Goal: Task Accomplishment & Management: Manage account settings

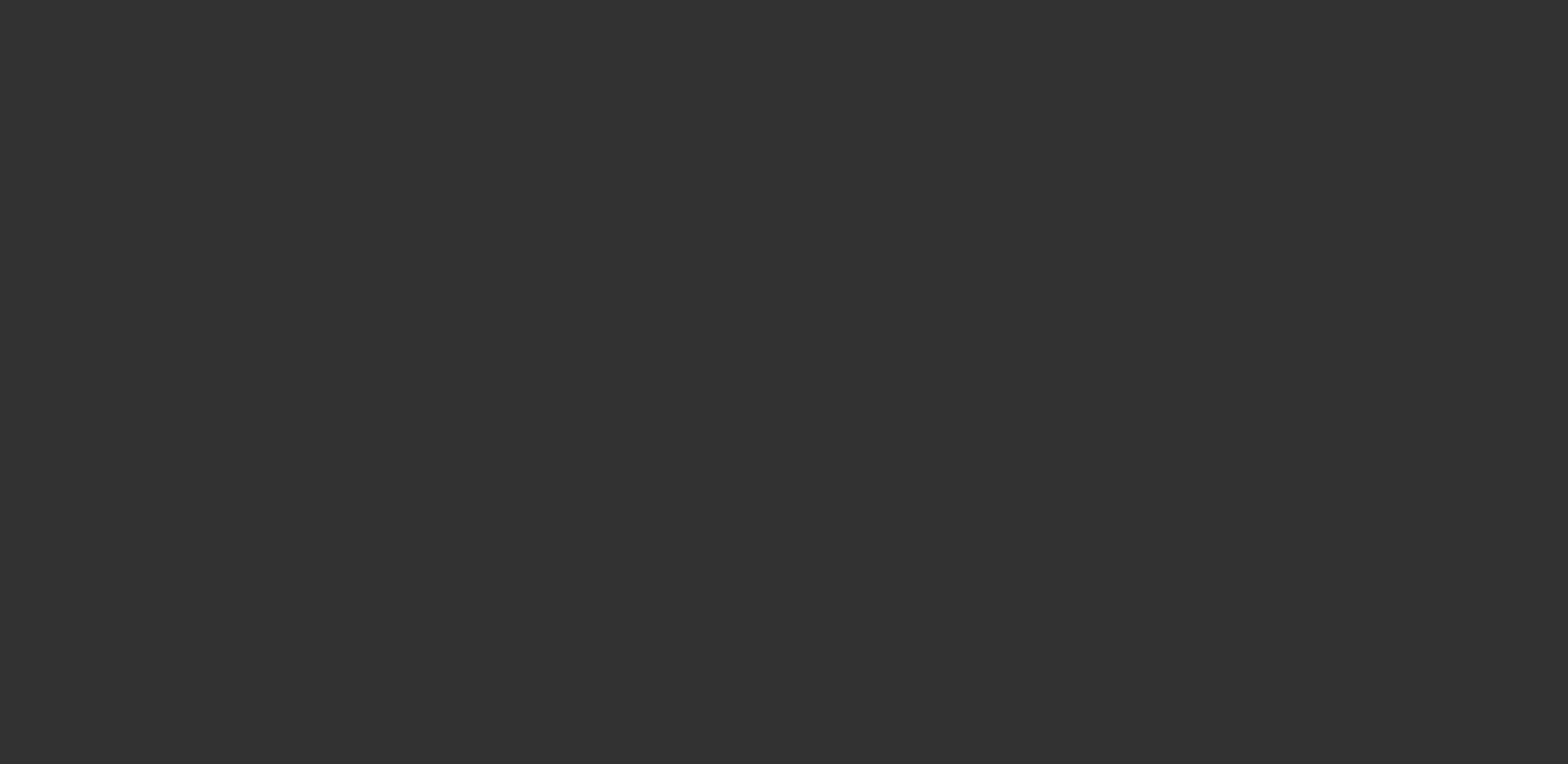
select select "4"
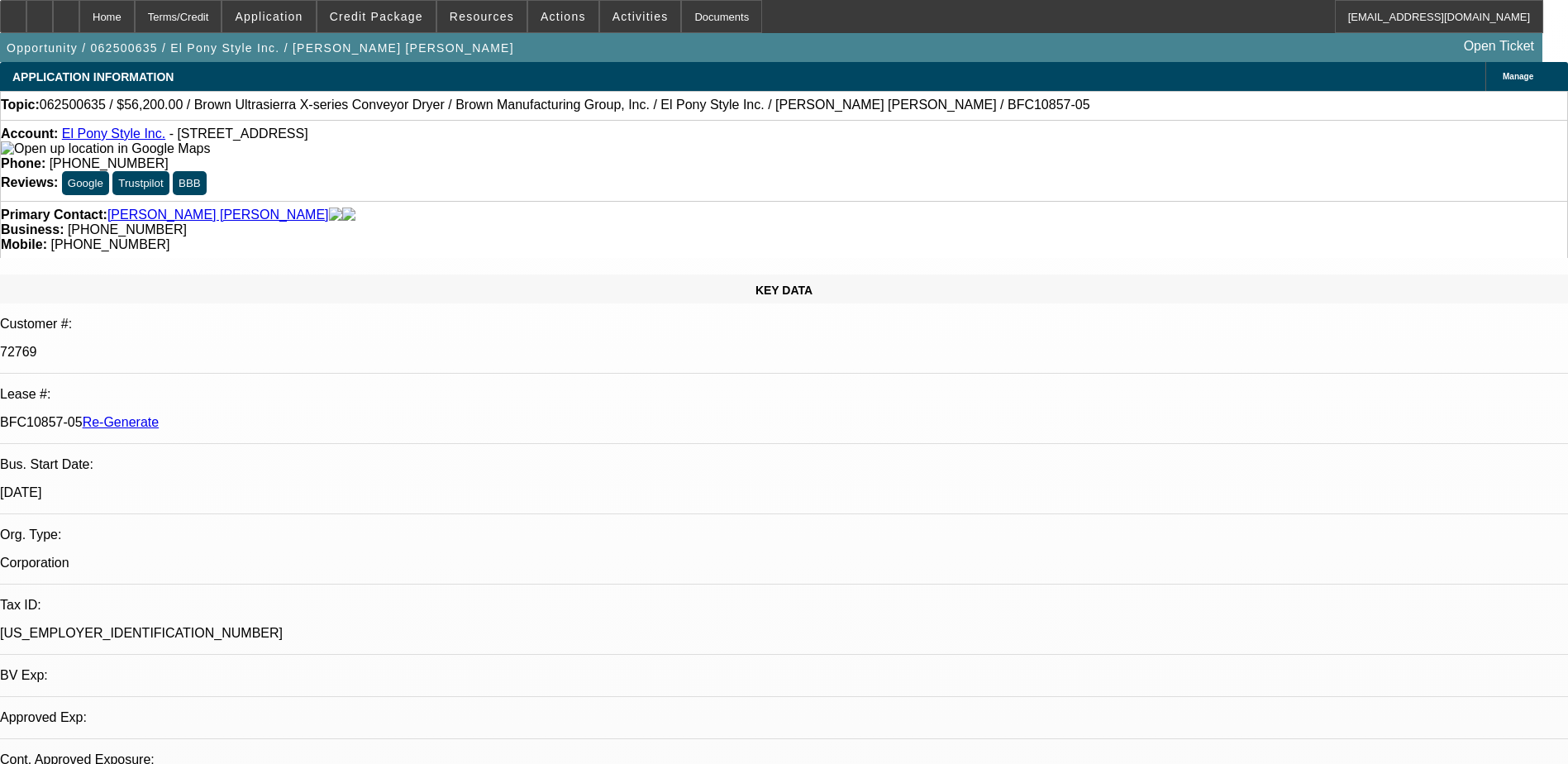
select select "0"
select select "2"
select select "0.1"
select select "1"
select select "2"
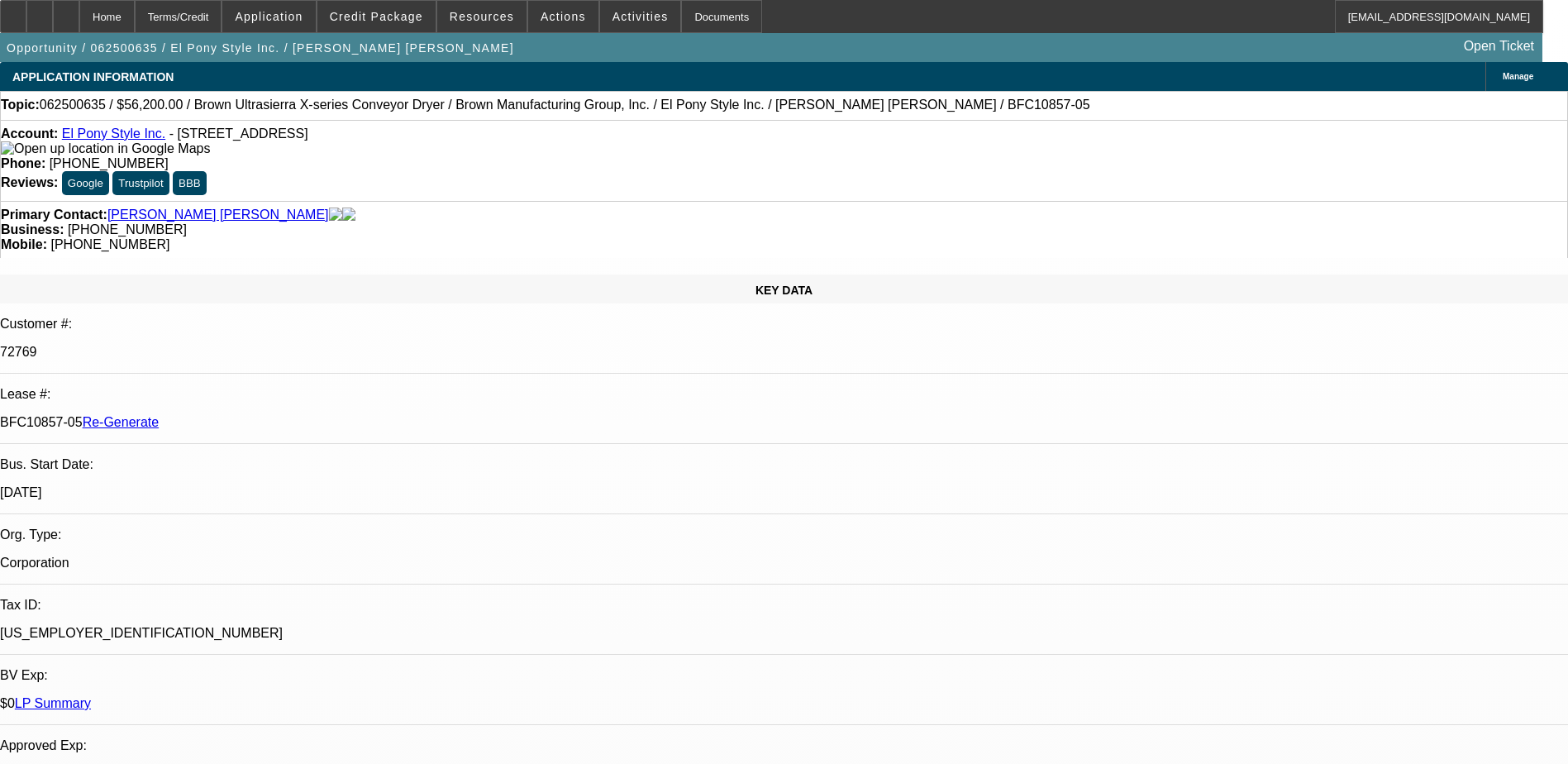
select select "4"
click at [684, 17] on div "Documents" at bounding box center [721, 16] width 81 height 33
drag, startPoint x: 194, startPoint y: 279, endPoint x: 264, endPoint y: 283, distance: 70.1
click at [264, 415] on div "BFC10857-05 Re-Generate" at bounding box center [784, 422] width 1568 height 14
copy p "BFC10857-05"
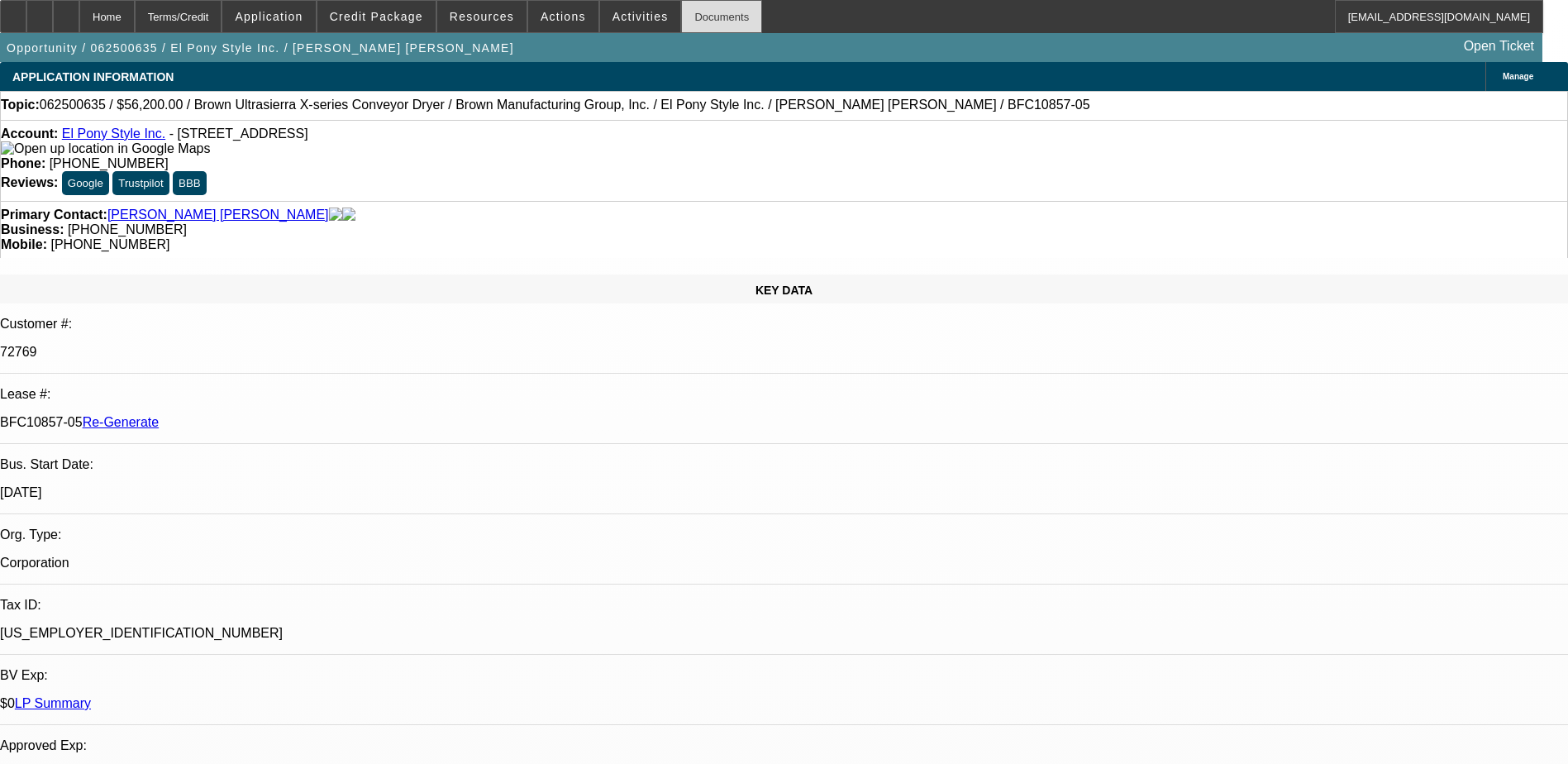
click at [701, 7] on div "Documents" at bounding box center [721, 16] width 81 height 33
click at [569, 11] on span at bounding box center [563, 16] width 71 height 40
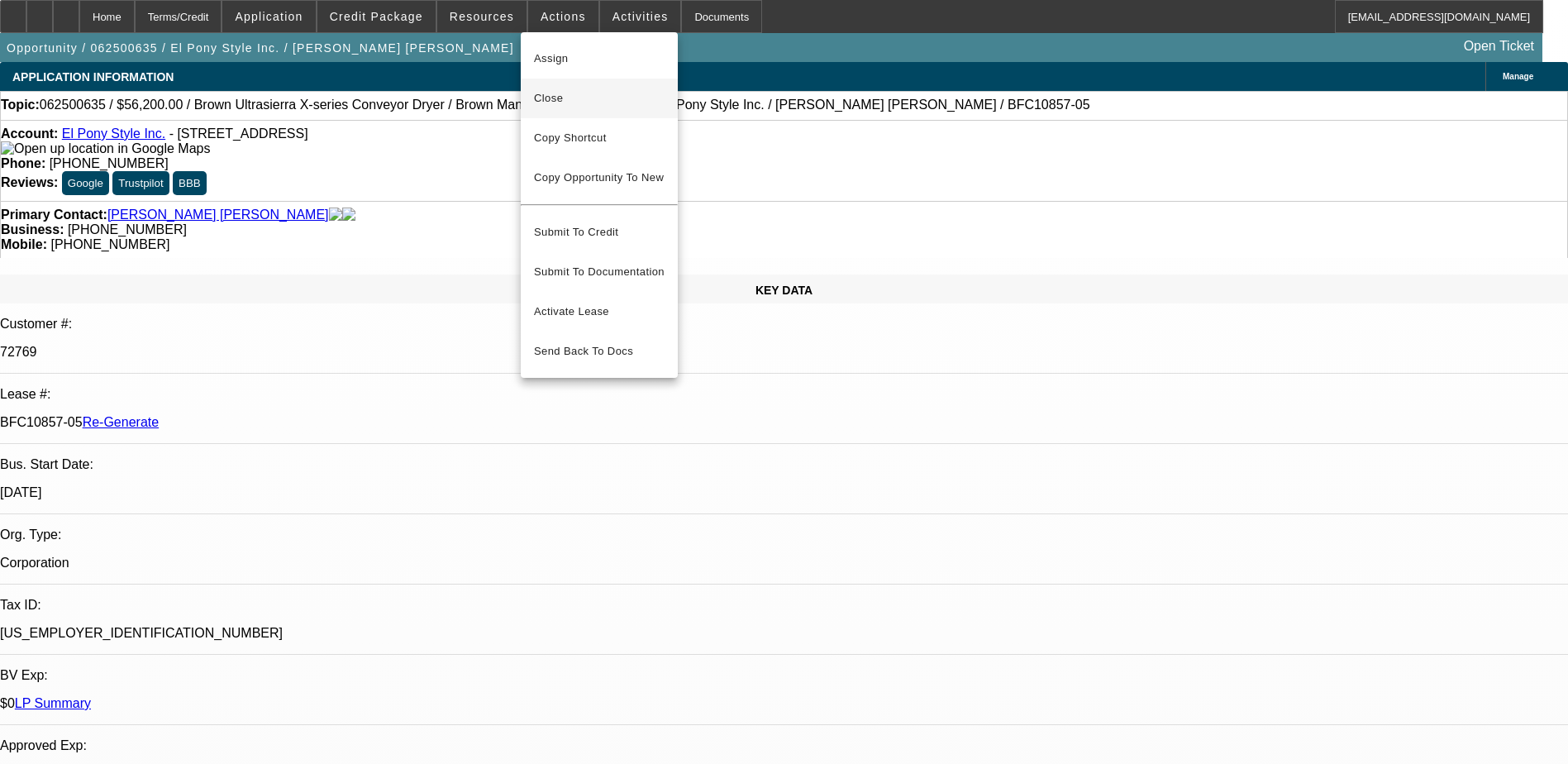
click at [547, 94] on span "Close" at bounding box center [598, 98] width 130 height 20
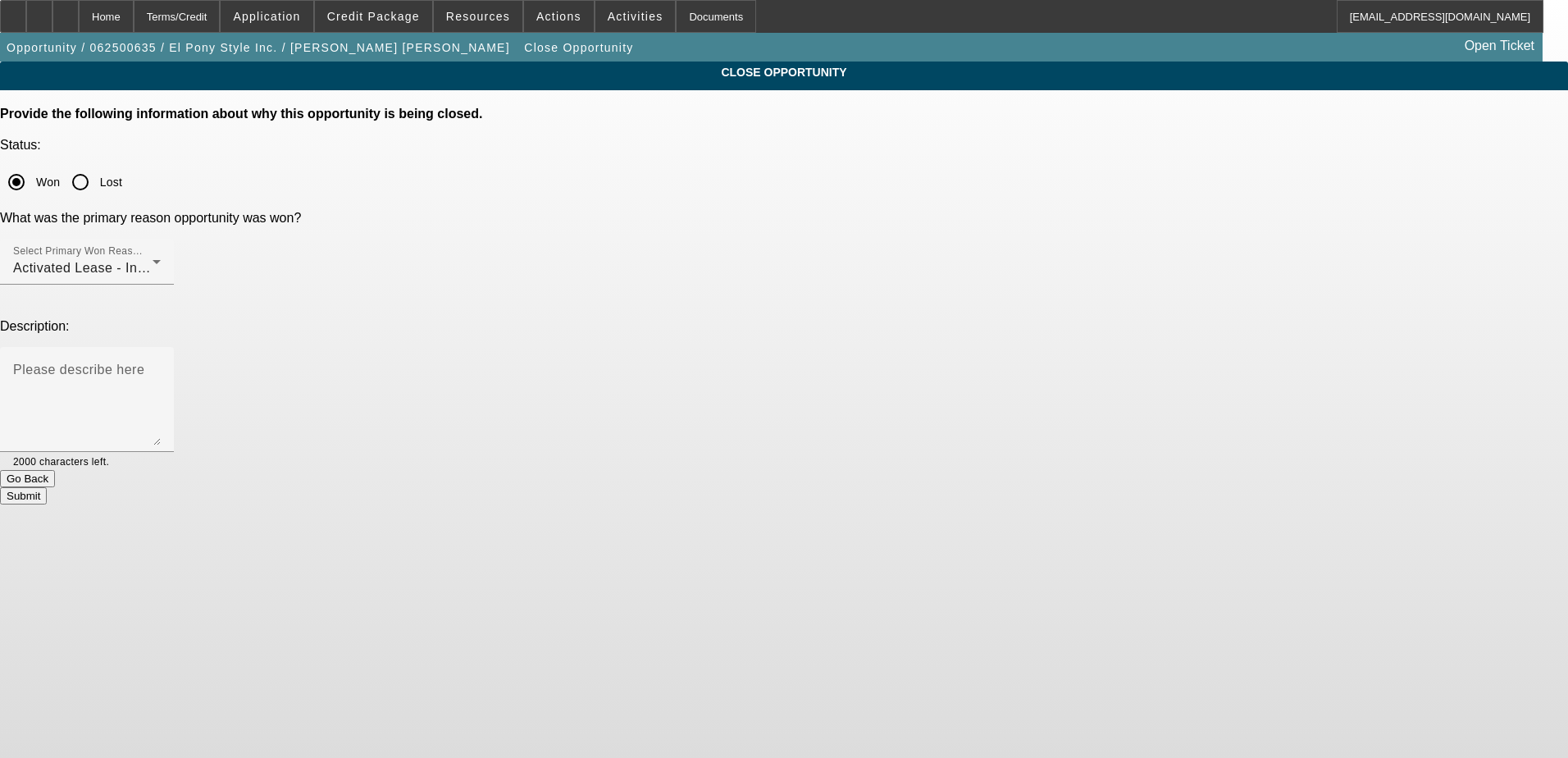
click at [46, 488] on button "Submit" at bounding box center [23, 496] width 46 height 17
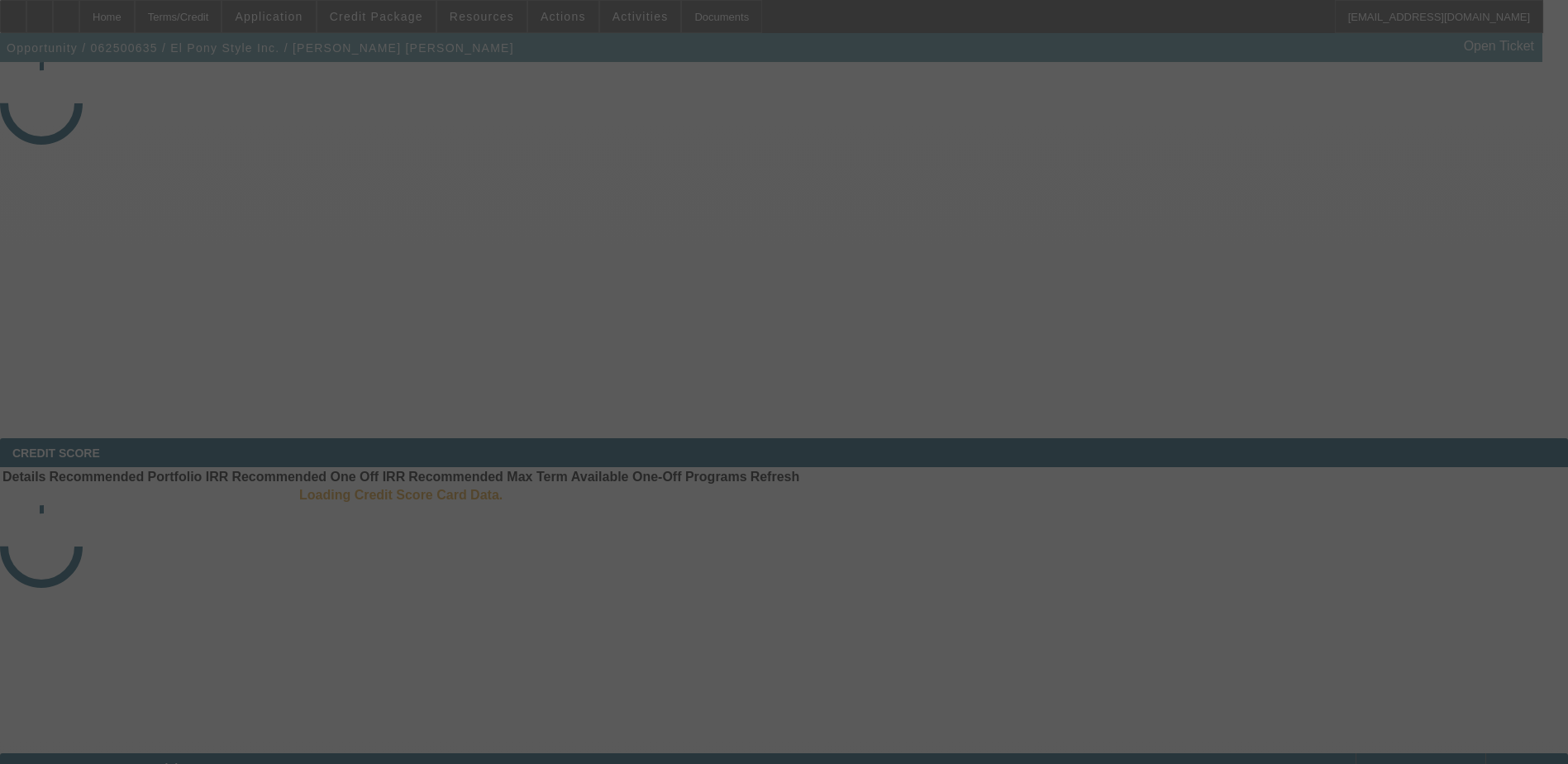
select select "4"
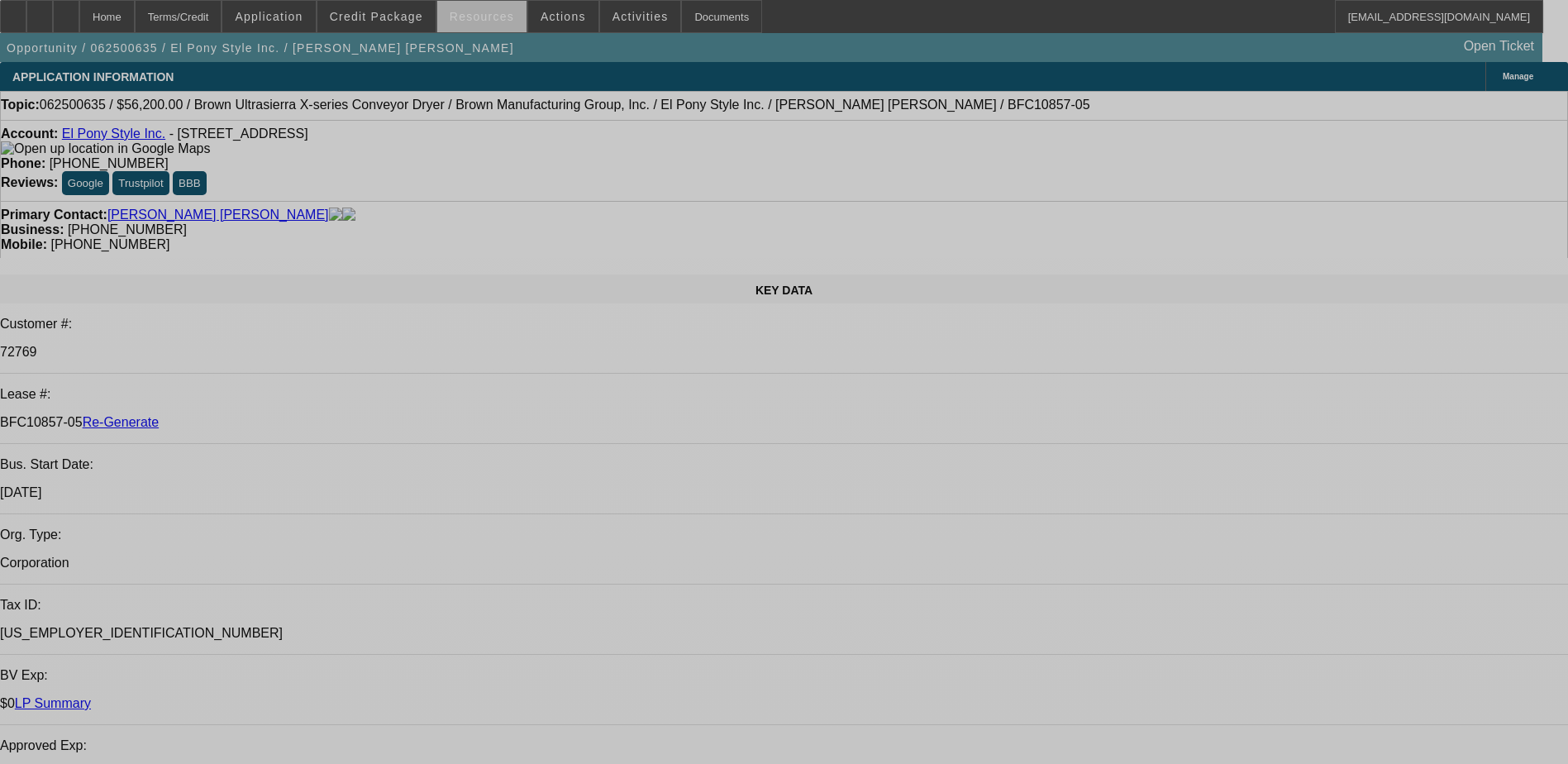
select select "0"
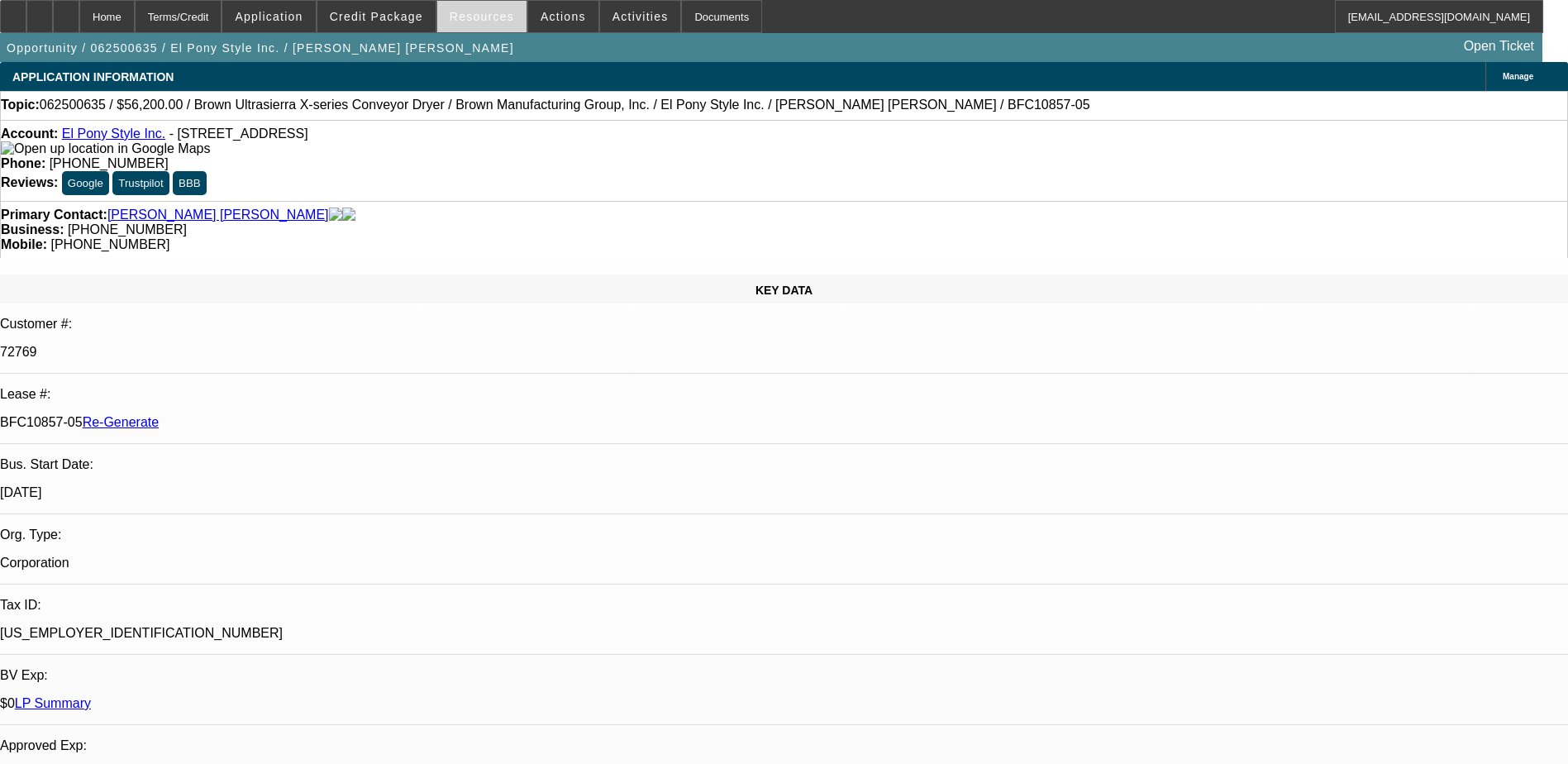
select select "2"
select select "0.1"
select select "1"
select select "2"
select select "4"
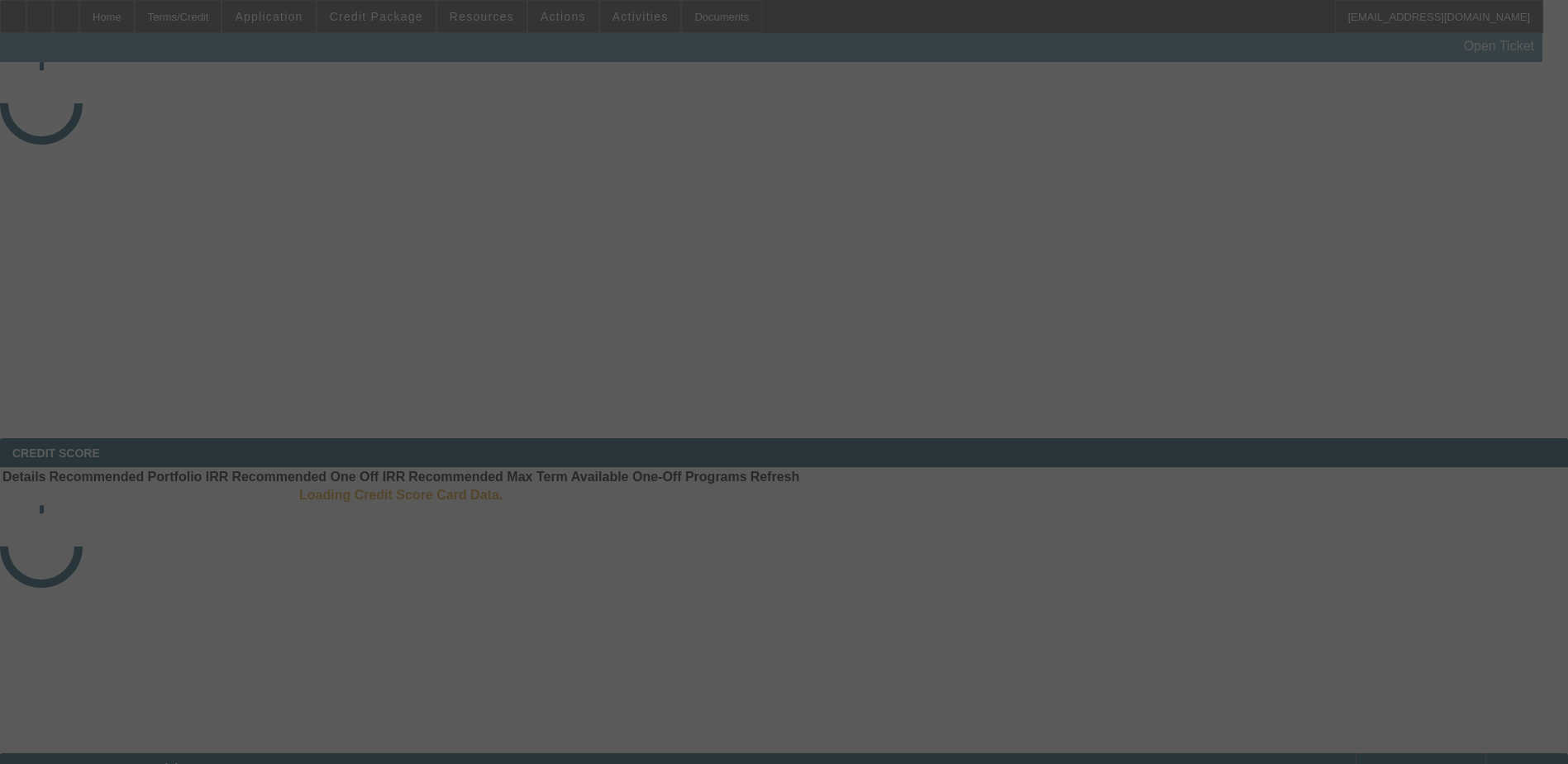
select select "4"
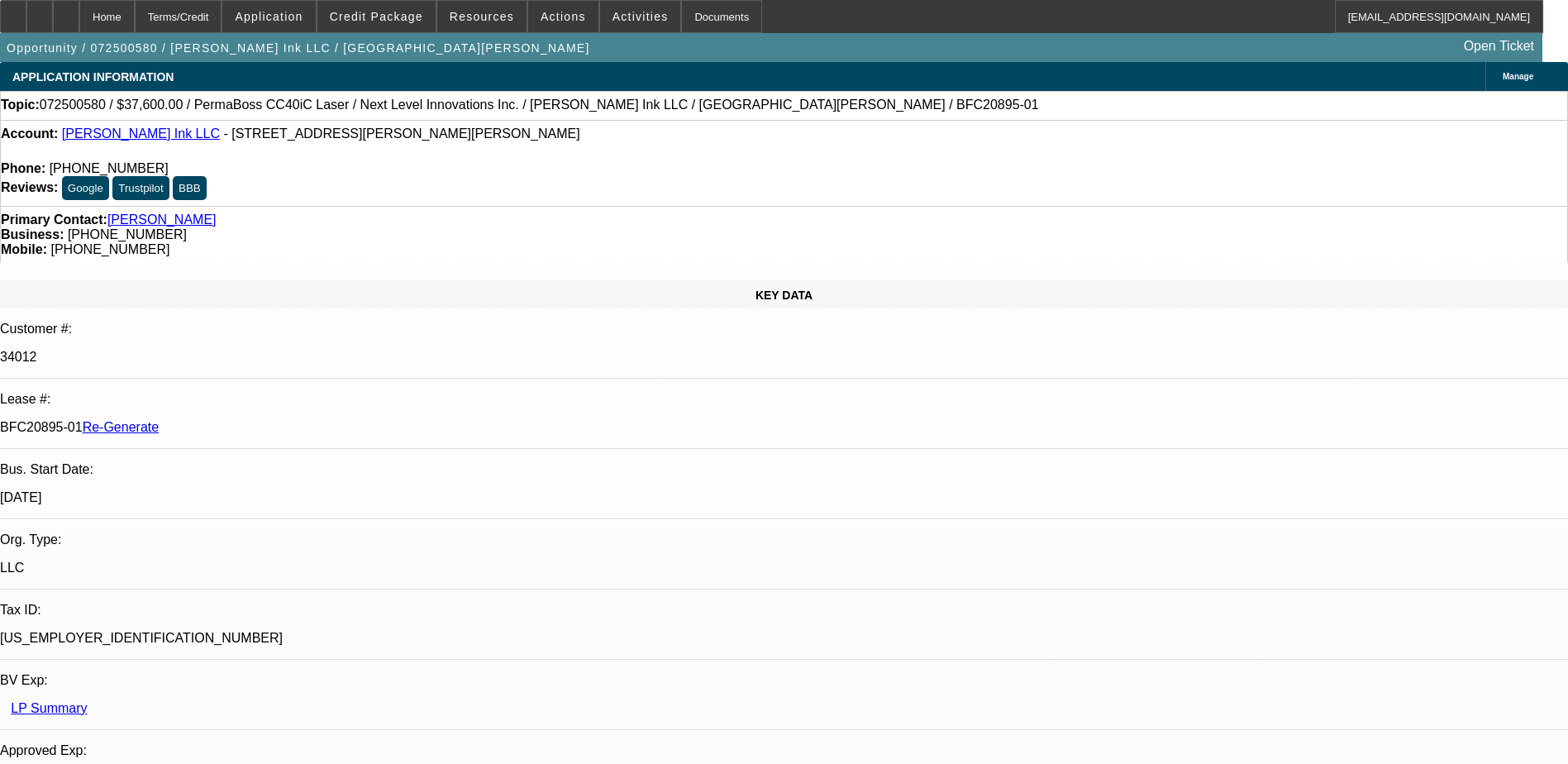
select select "0"
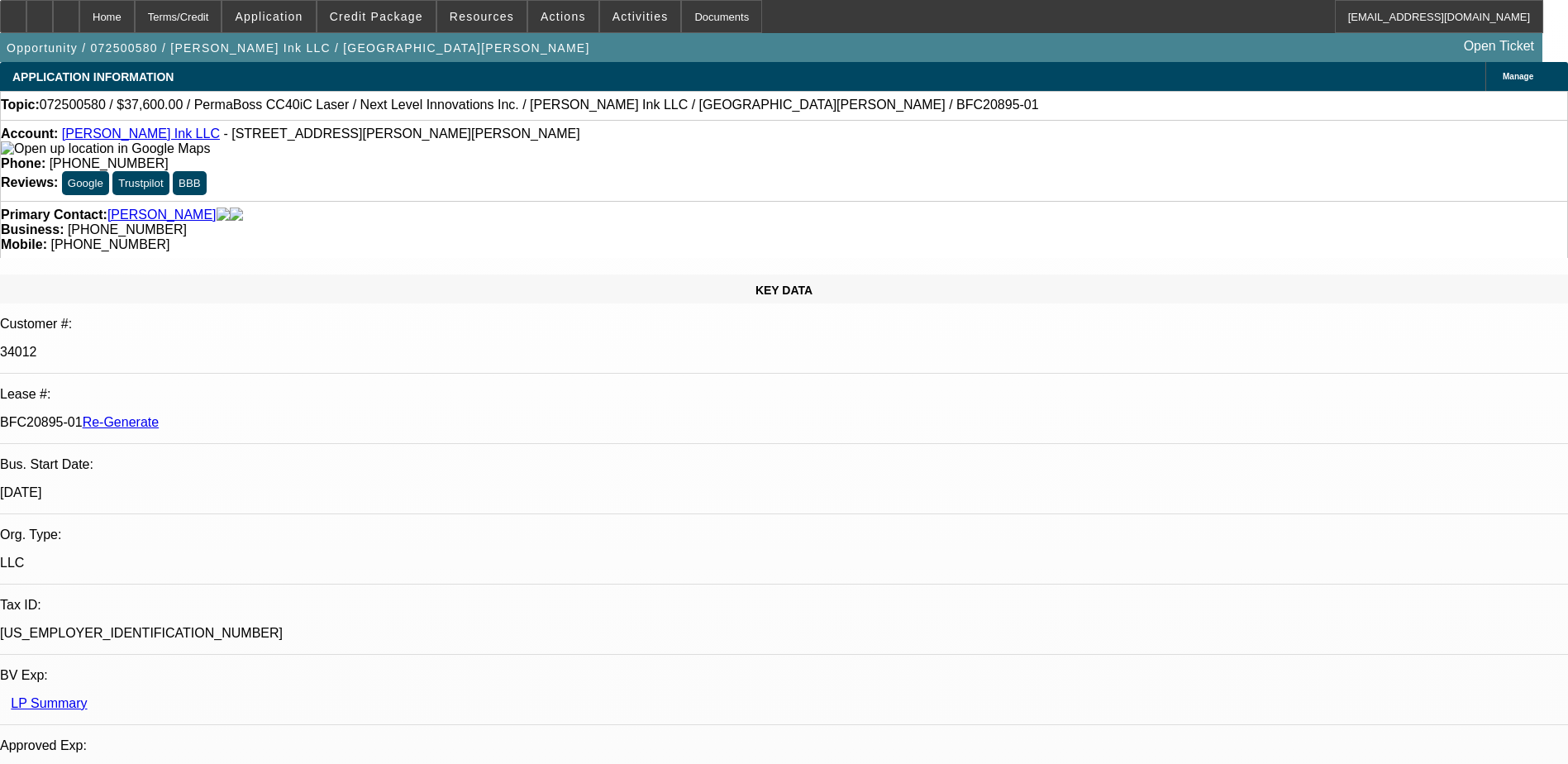
select select "0"
select select "1"
select select "6"
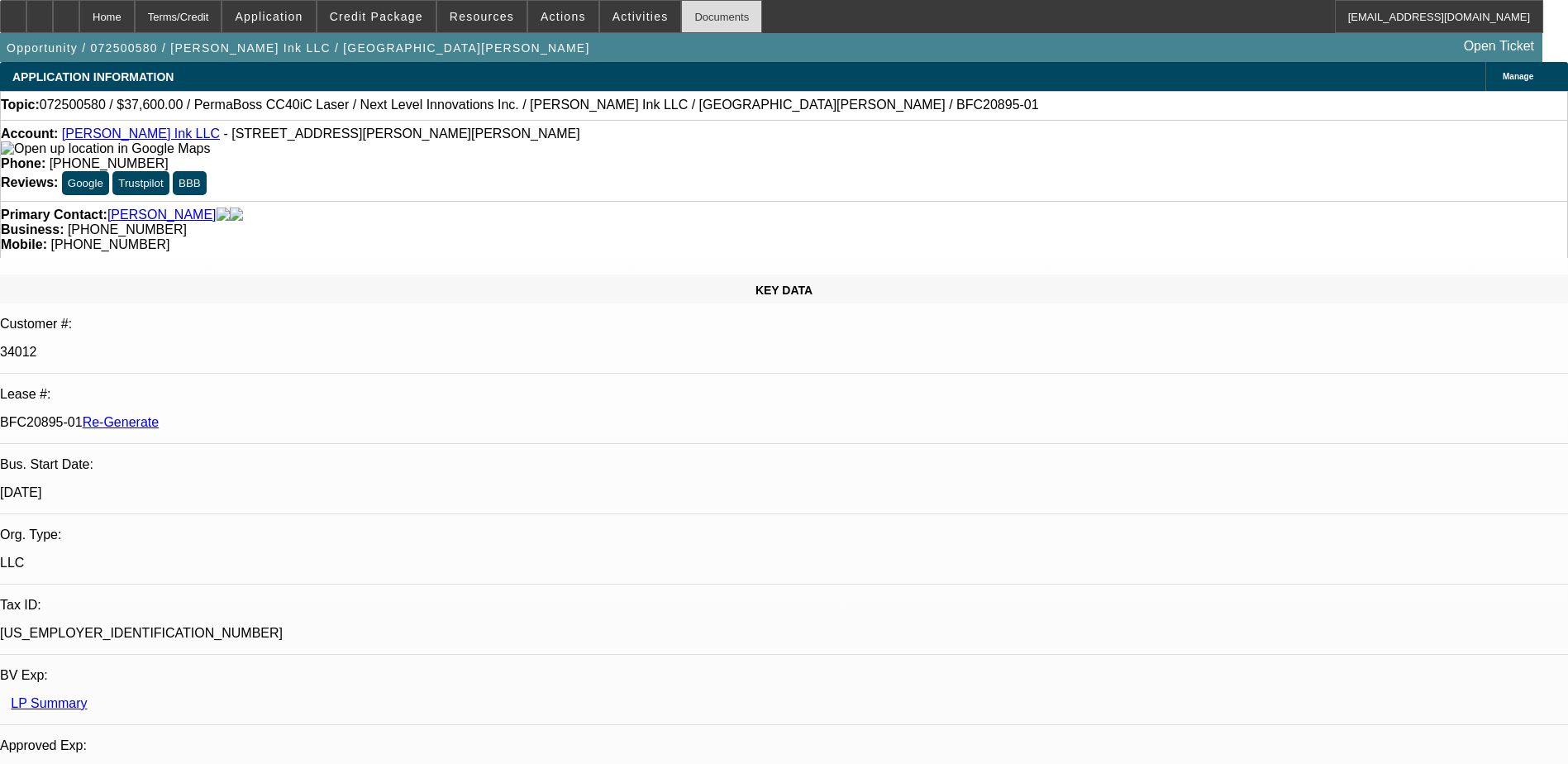
click at [694, 21] on div "Documents" at bounding box center [721, 16] width 81 height 33
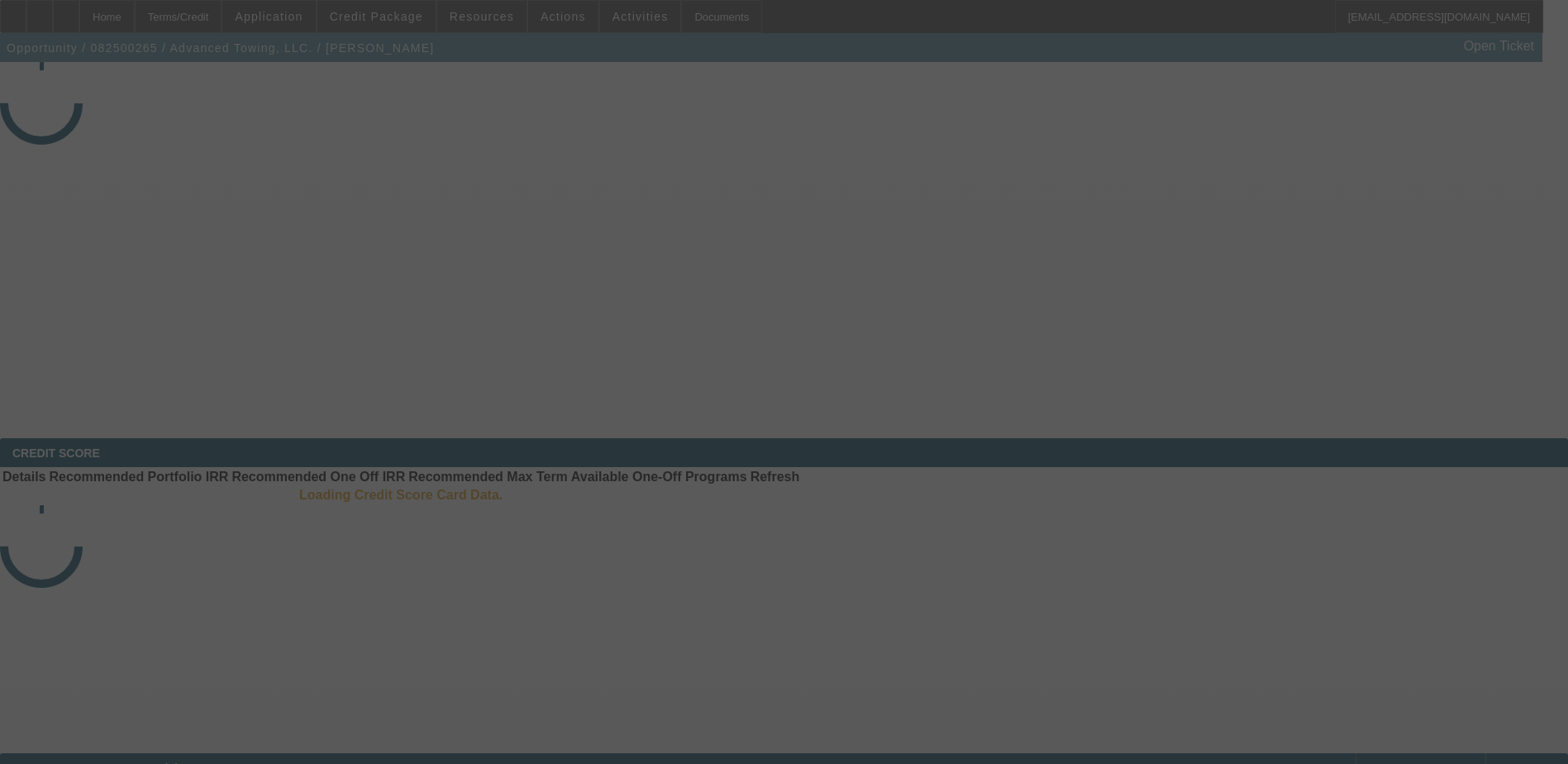
select select "3"
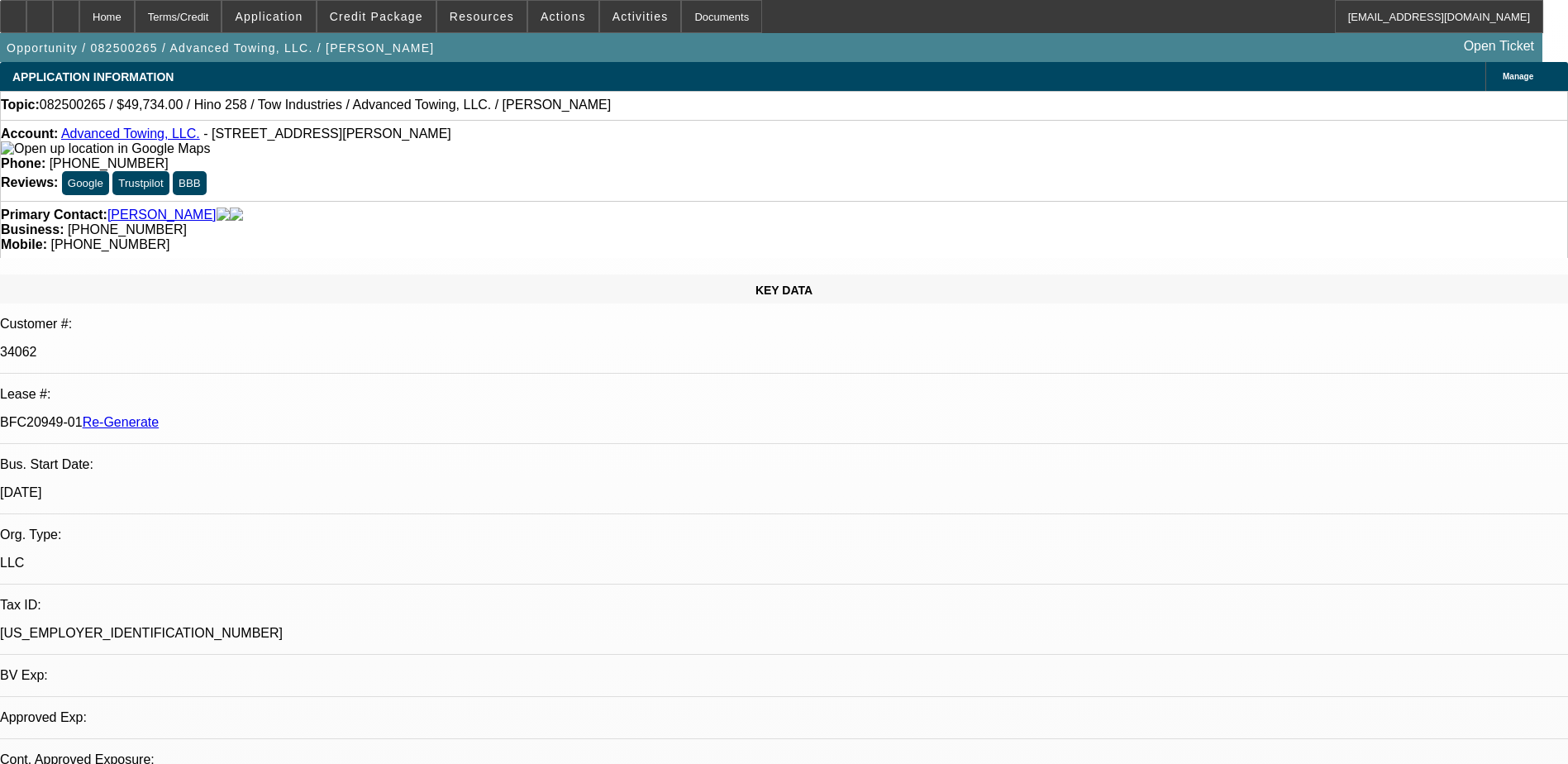
select select "0.1"
select select "2"
select select "0.1"
select select "1"
select select "2"
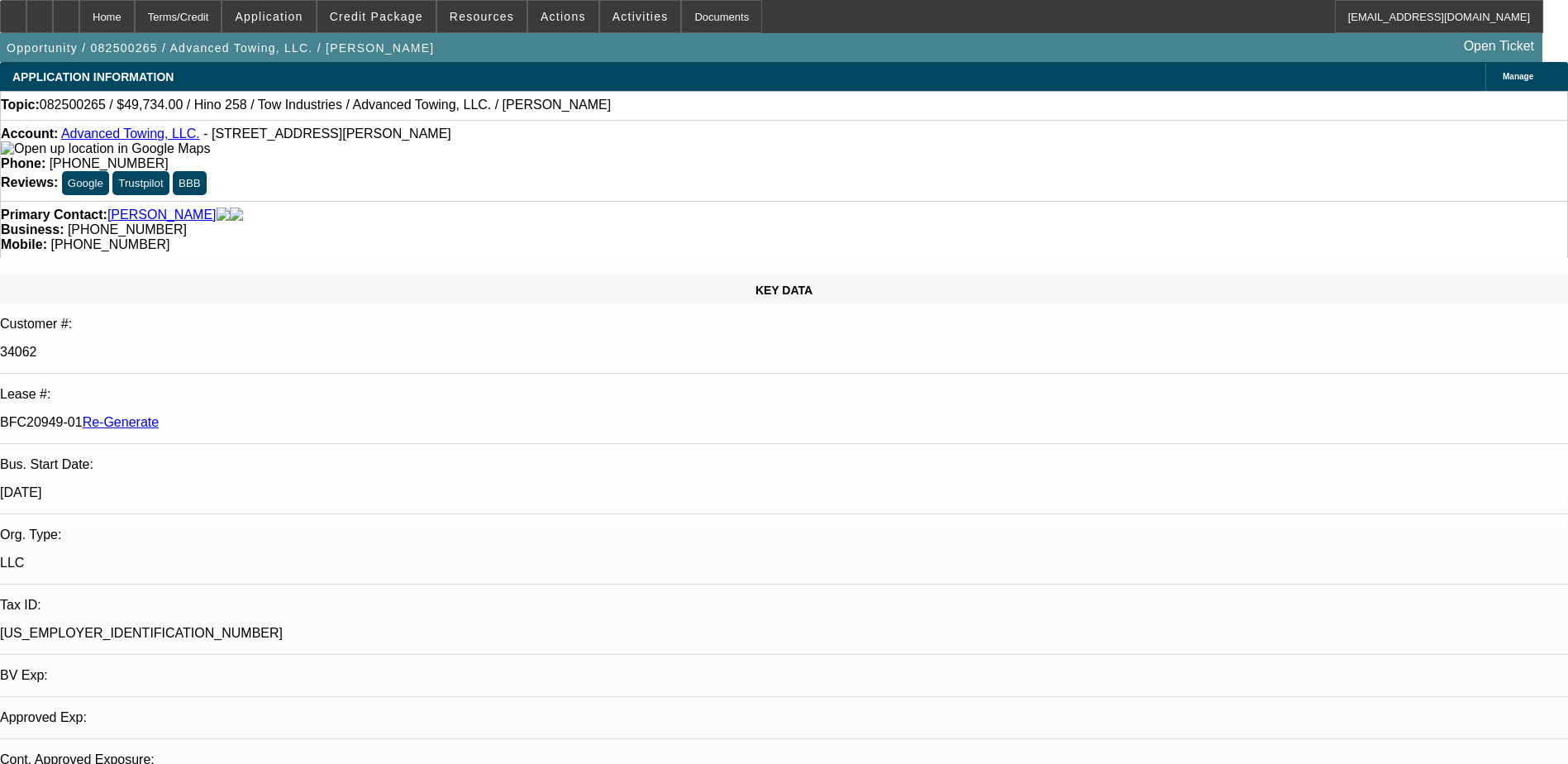
select select "4"
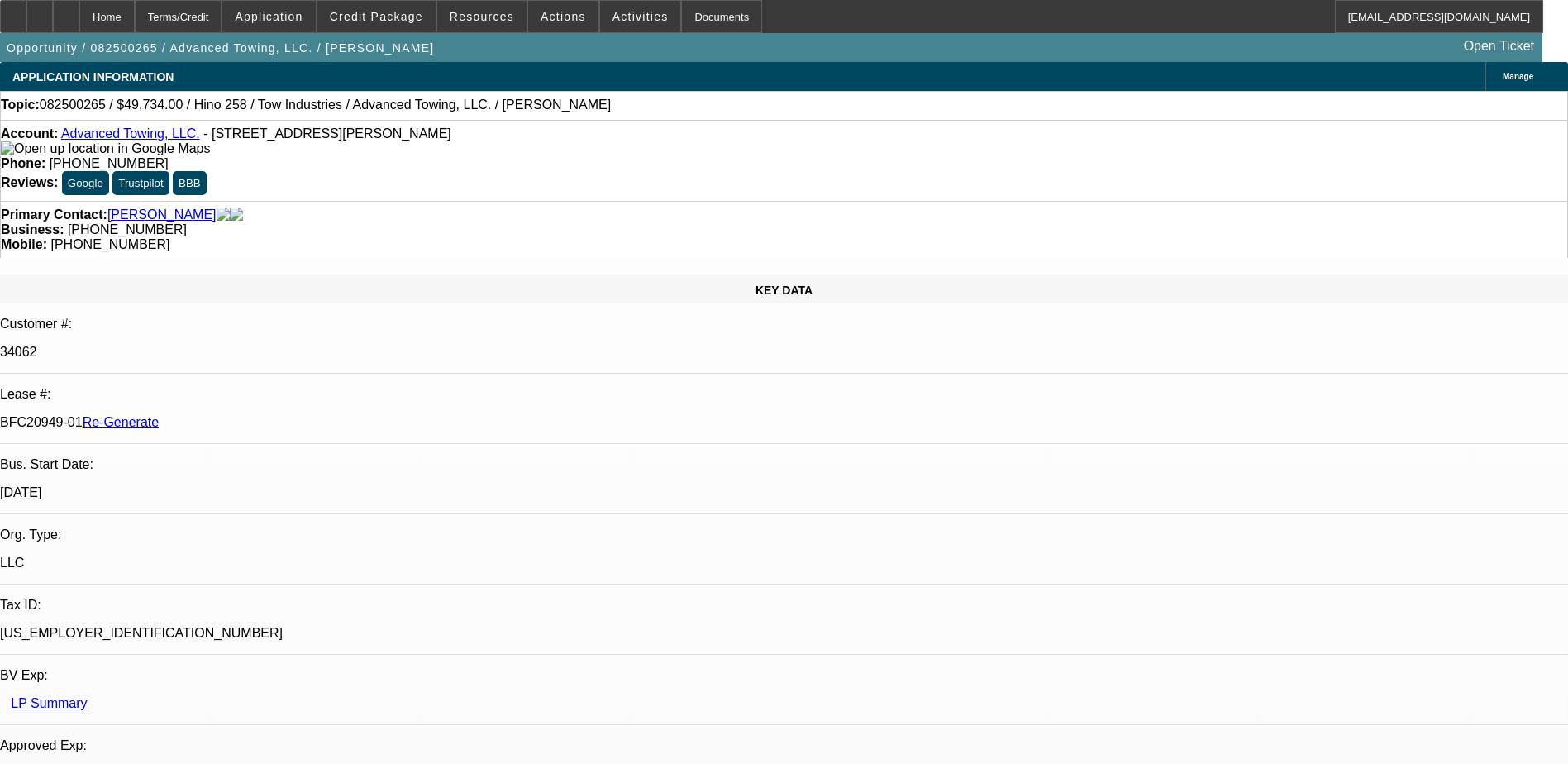
click at [1245, 391] on button "reply_all Reply All" at bounding box center [1254, 393] width 104 height 40
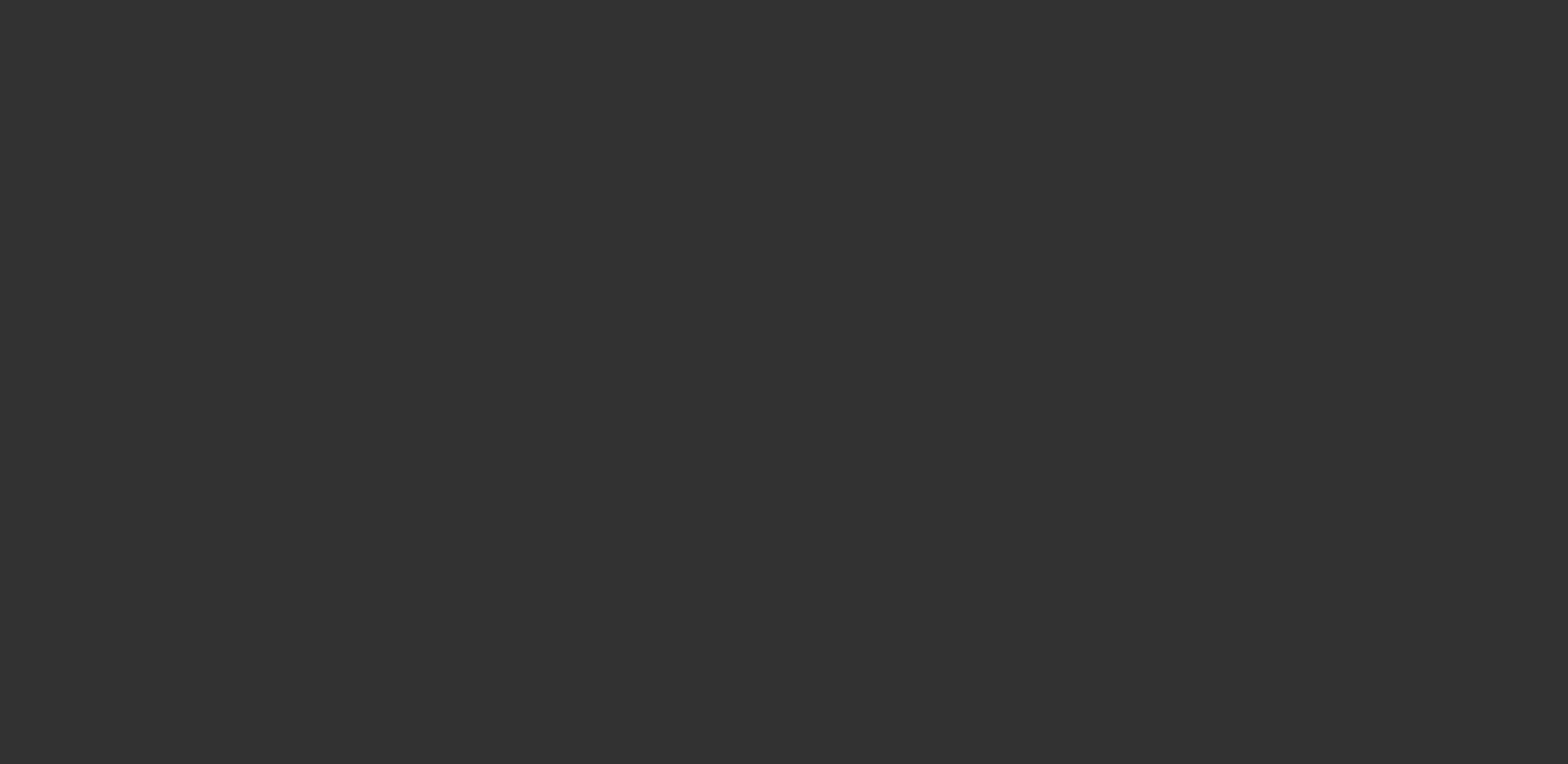
click at [105, 11] on div at bounding box center [784, 382] width 1568 height 764
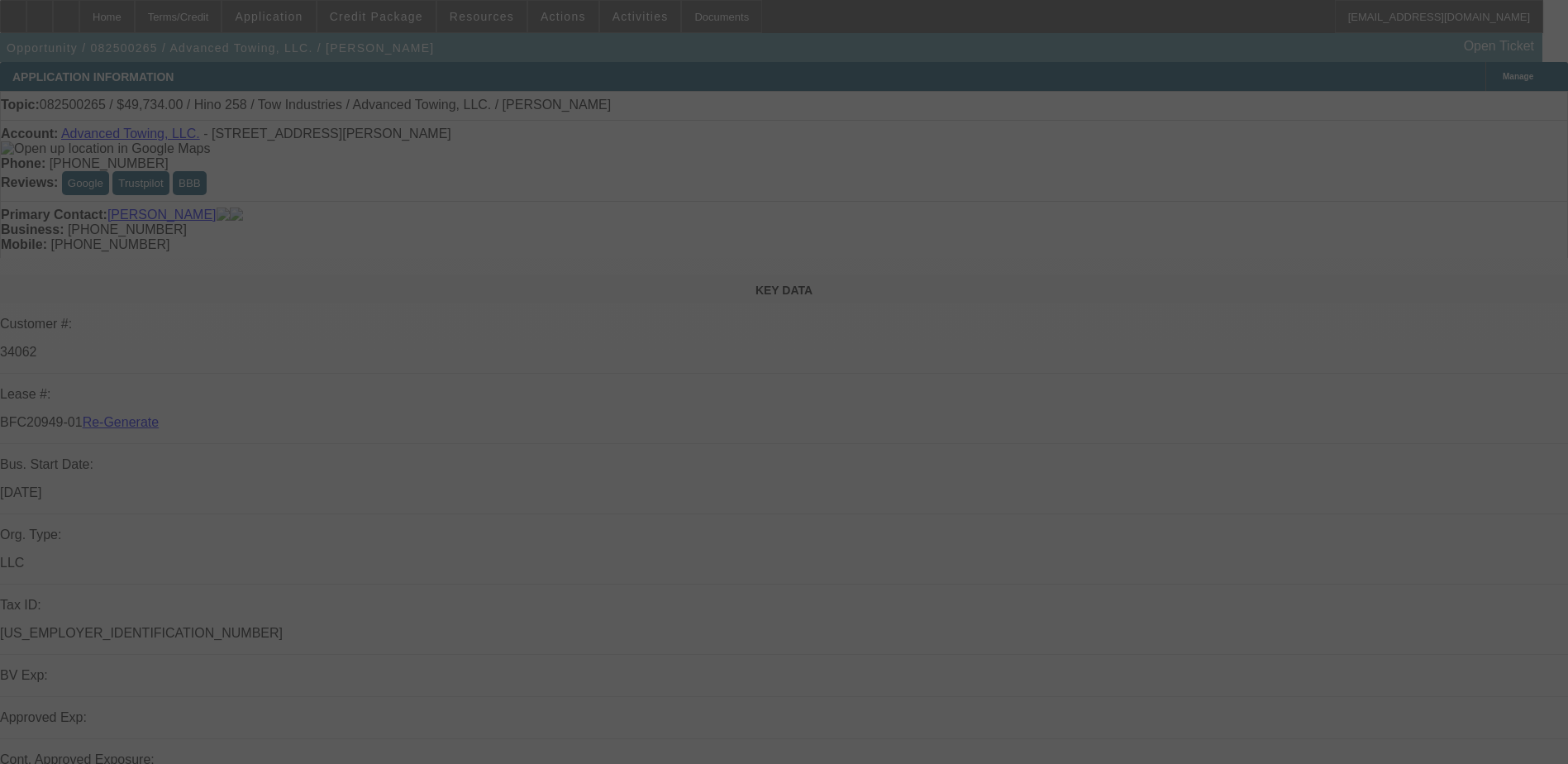
select select "3"
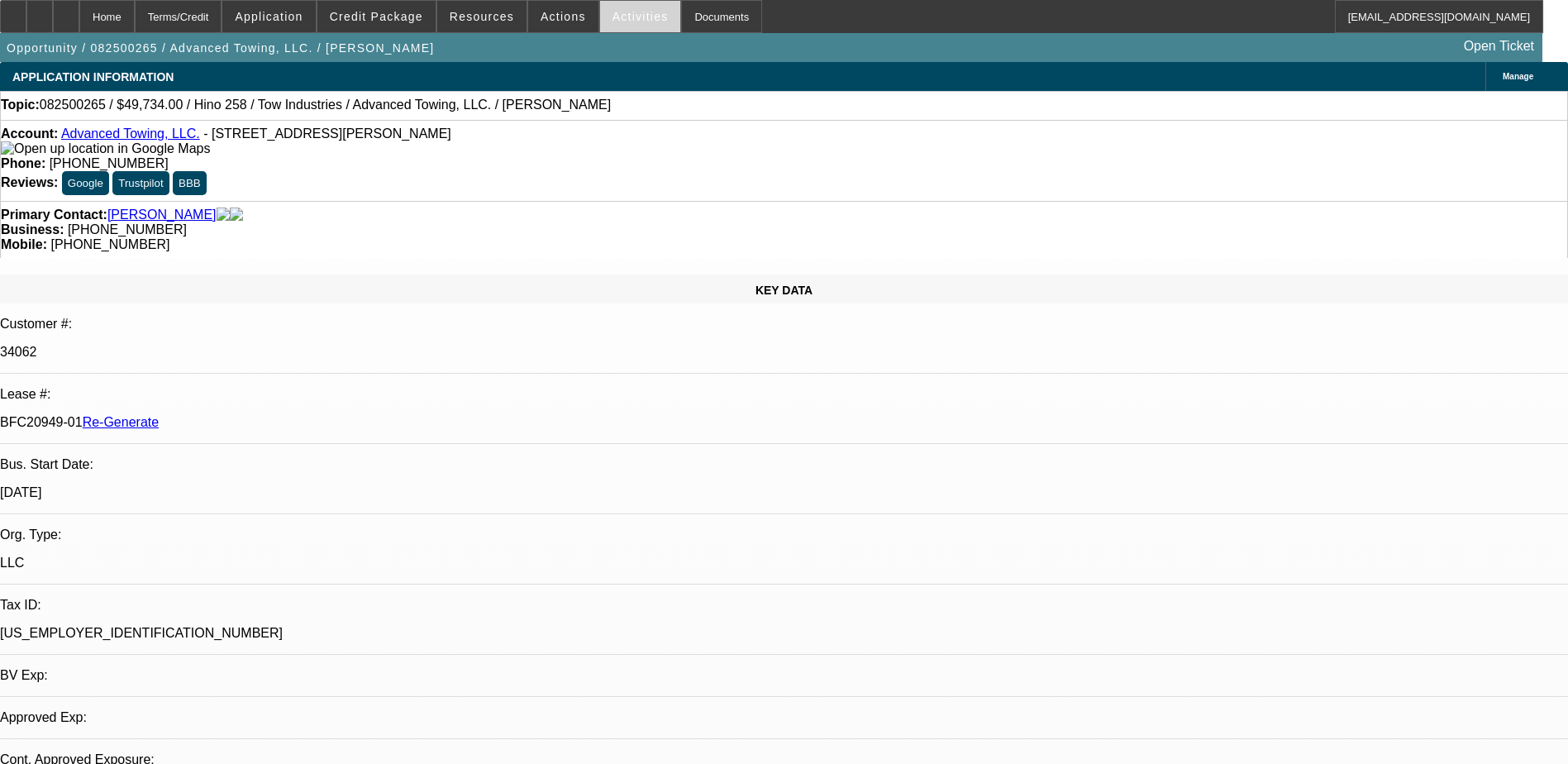
select select "0.1"
select select "2"
select select "0.1"
select select "1"
select select "2"
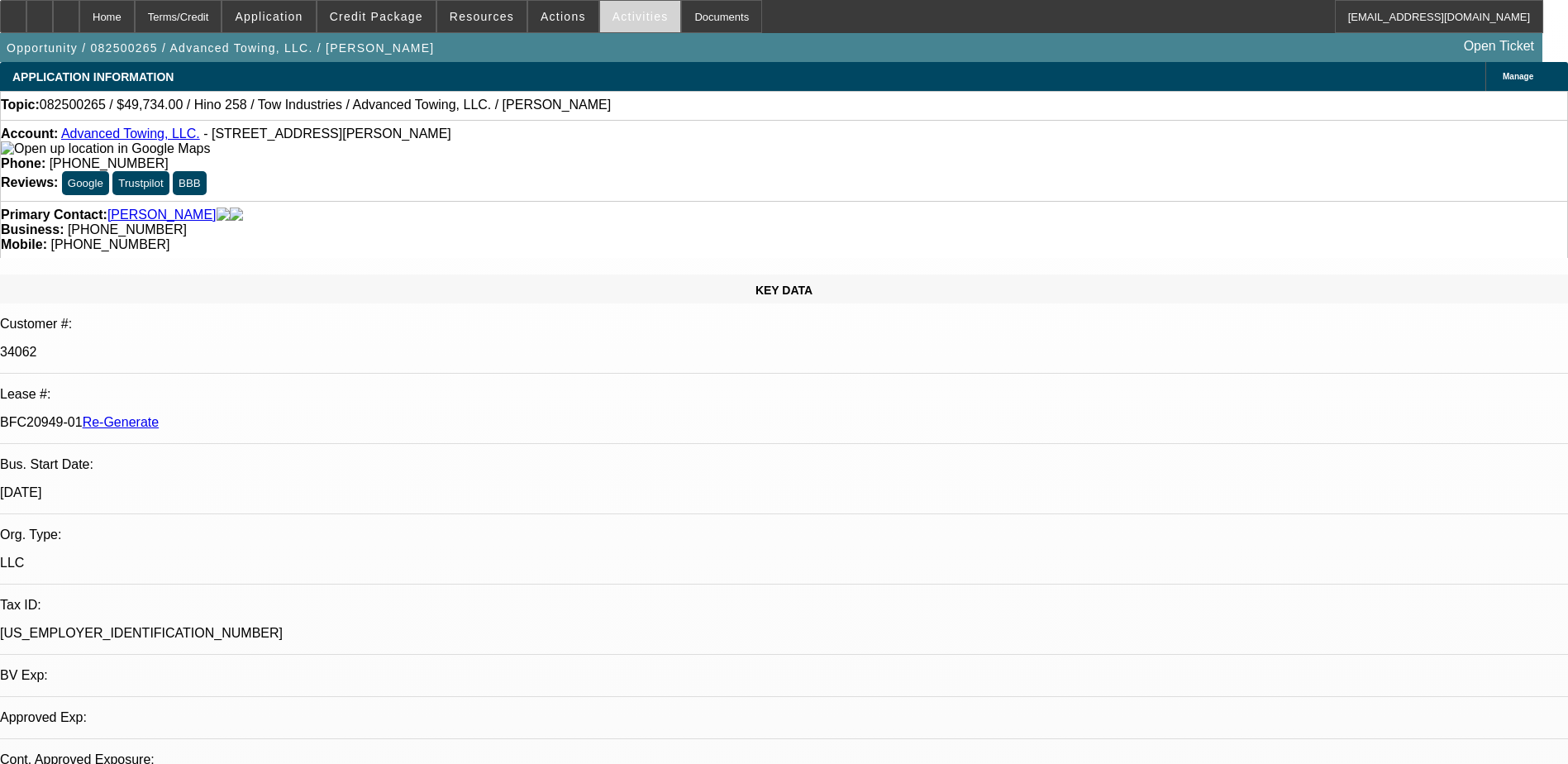
select select "4"
click at [625, 19] on span "Activities" at bounding box center [640, 17] width 56 height 14
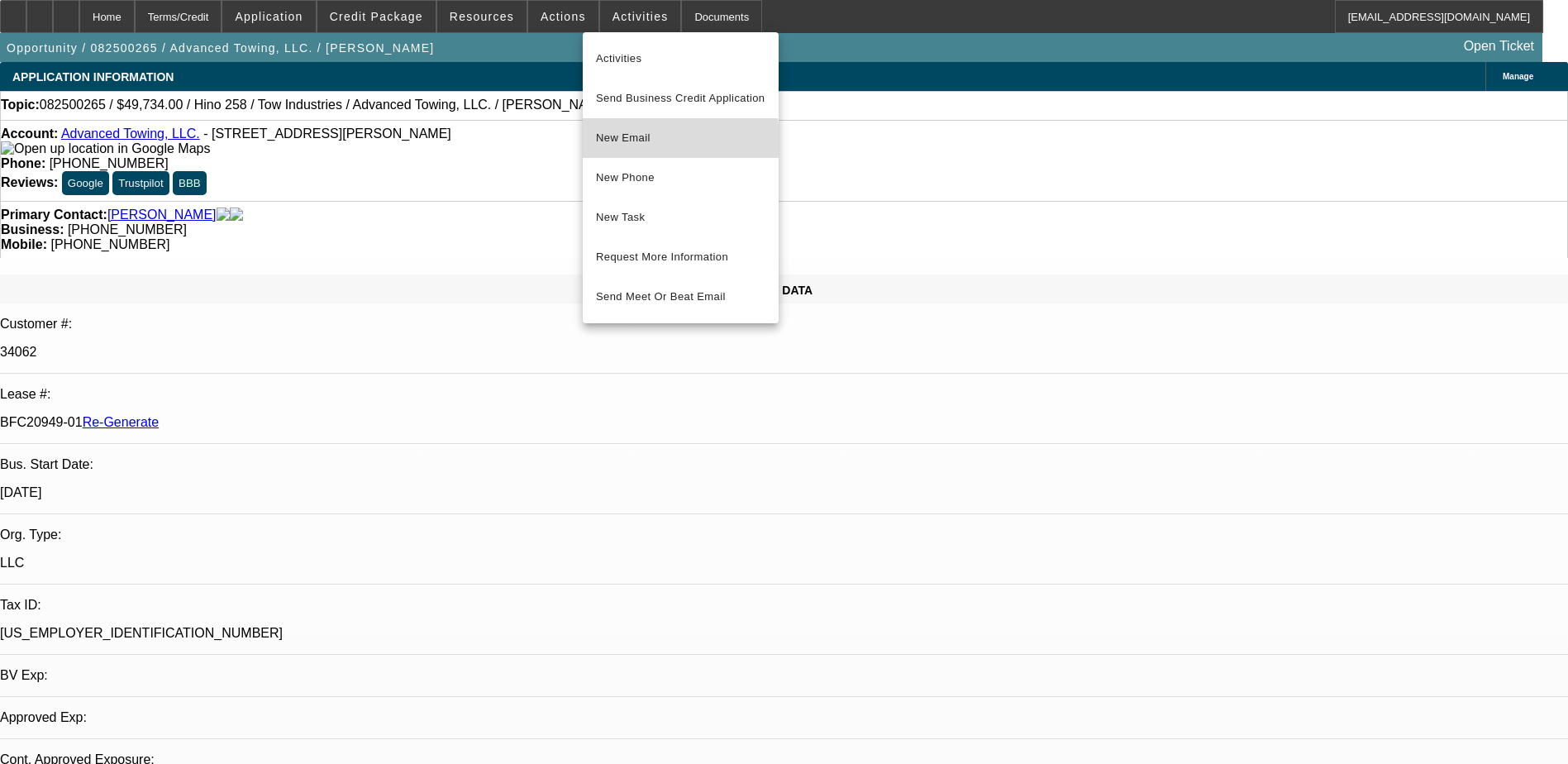
click at [626, 141] on span "New Email" at bounding box center [680, 137] width 169 height 20
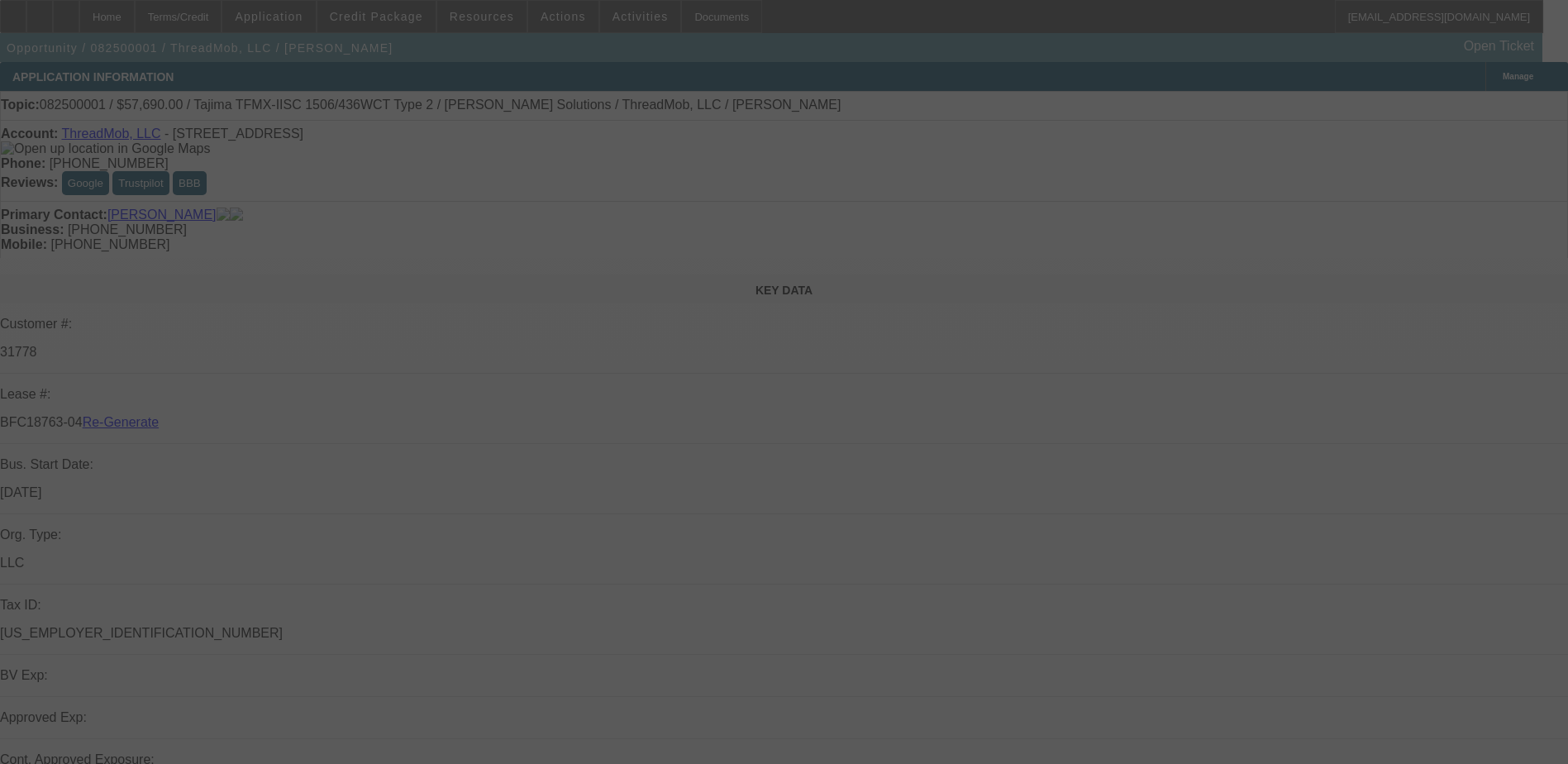
select select "3"
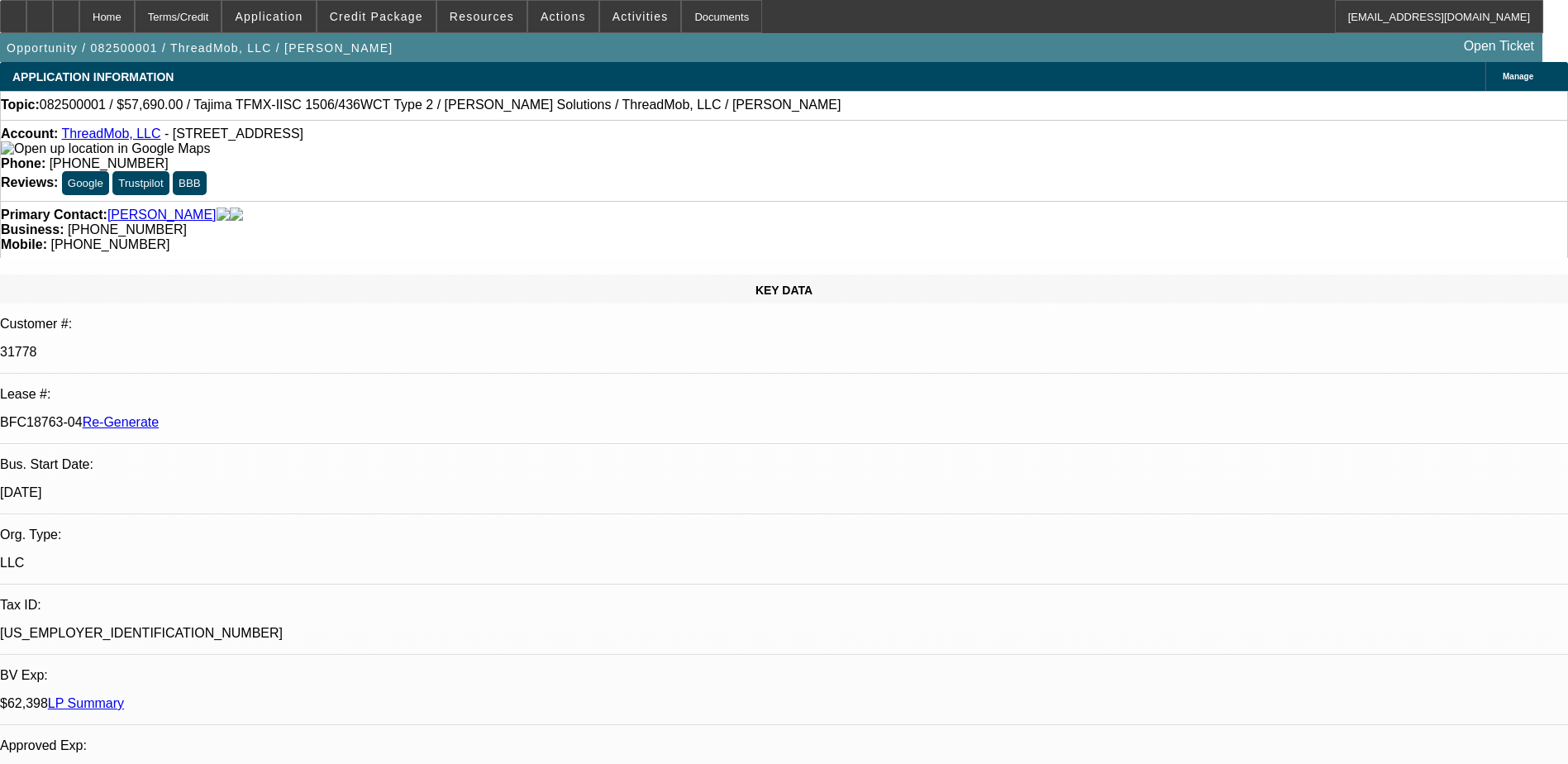
select select "0"
select select "2"
select select "0"
select select "1"
select select "2"
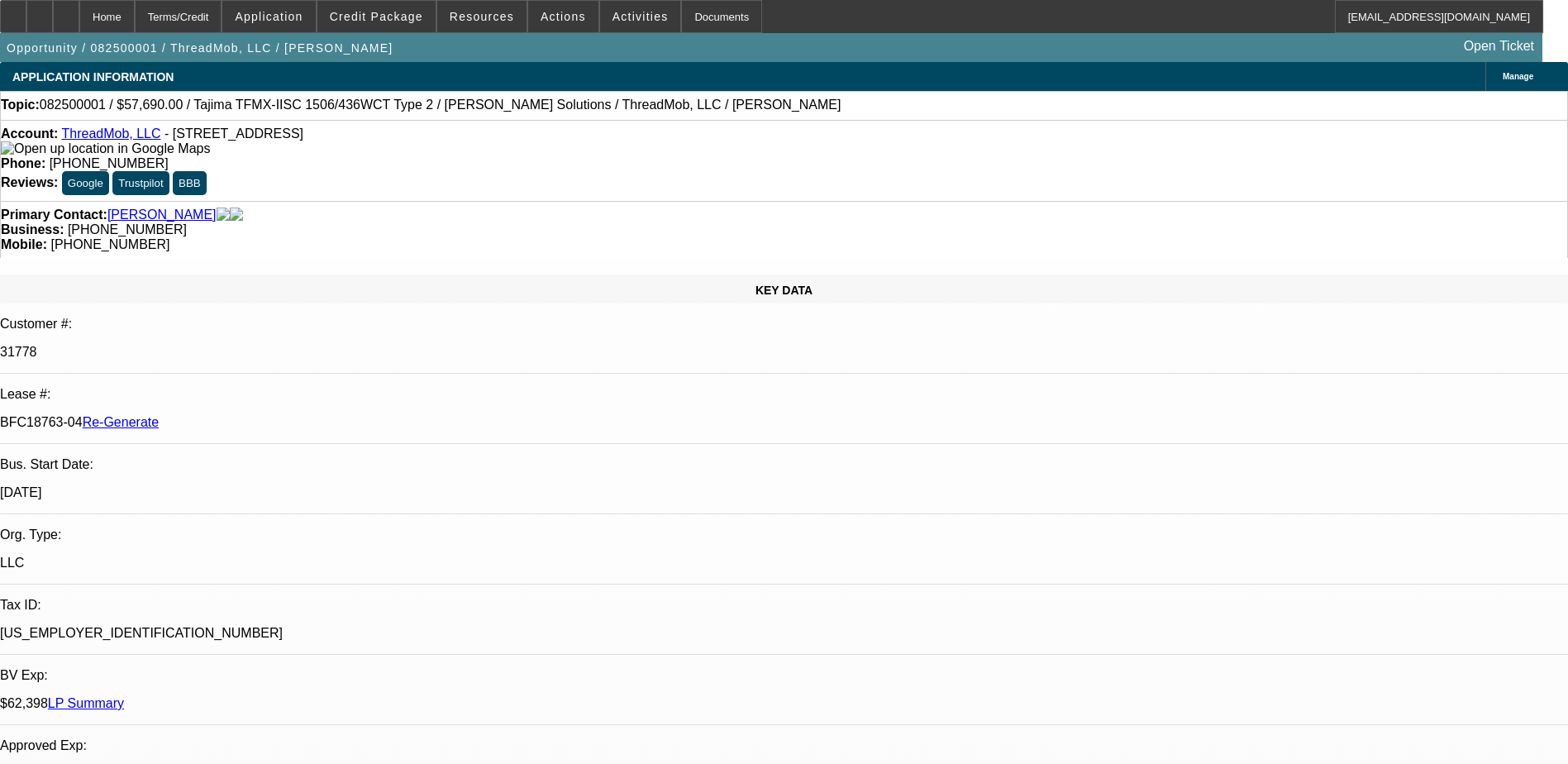
select select "6"
click at [391, 7] on span at bounding box center [376, 16] width 118 height 40
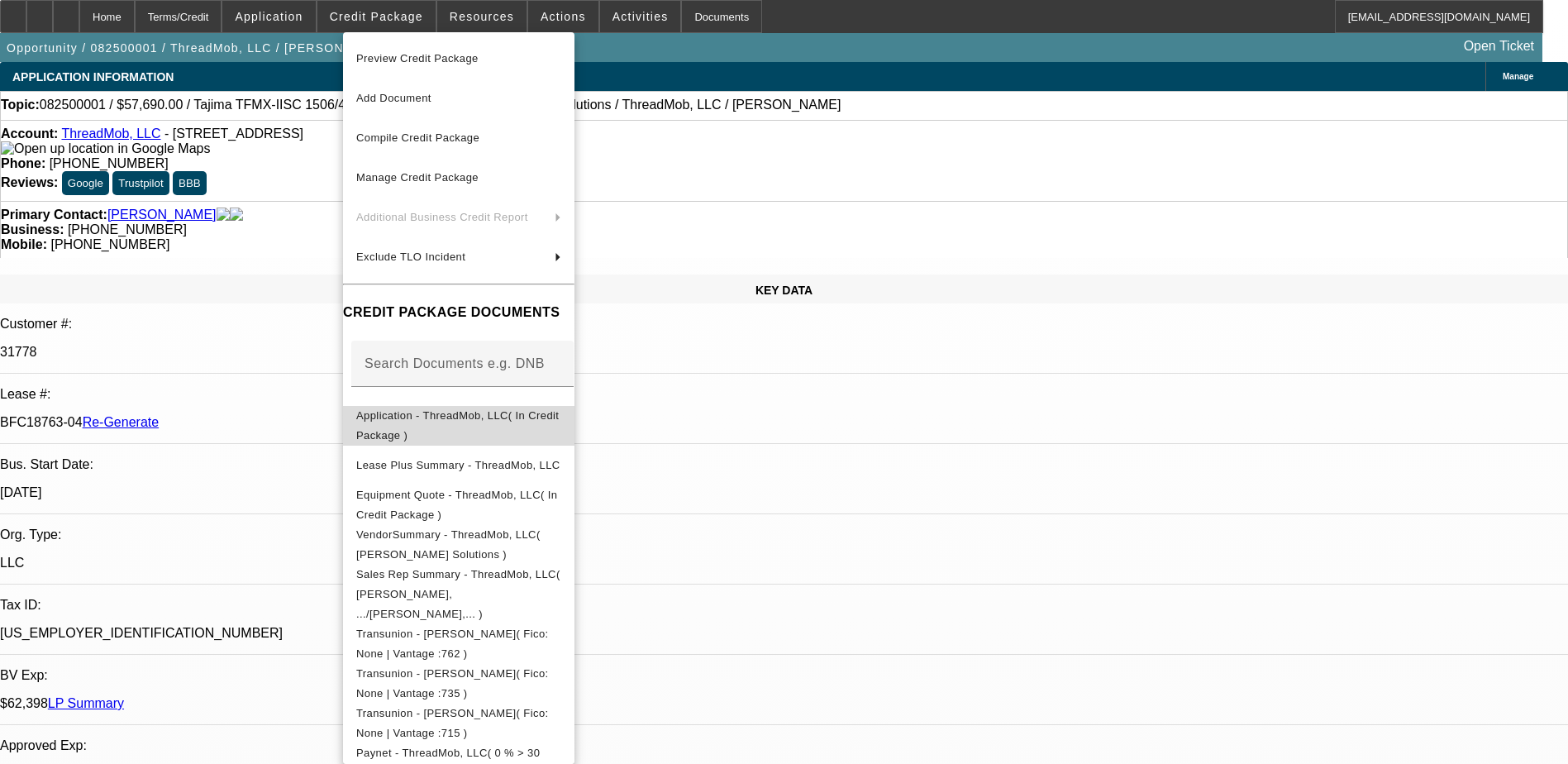
click at [462, 432] on button "Application - ThreadMob, LLC( In Credit Package )" at bounding box center [459, 426] width 232 height 40
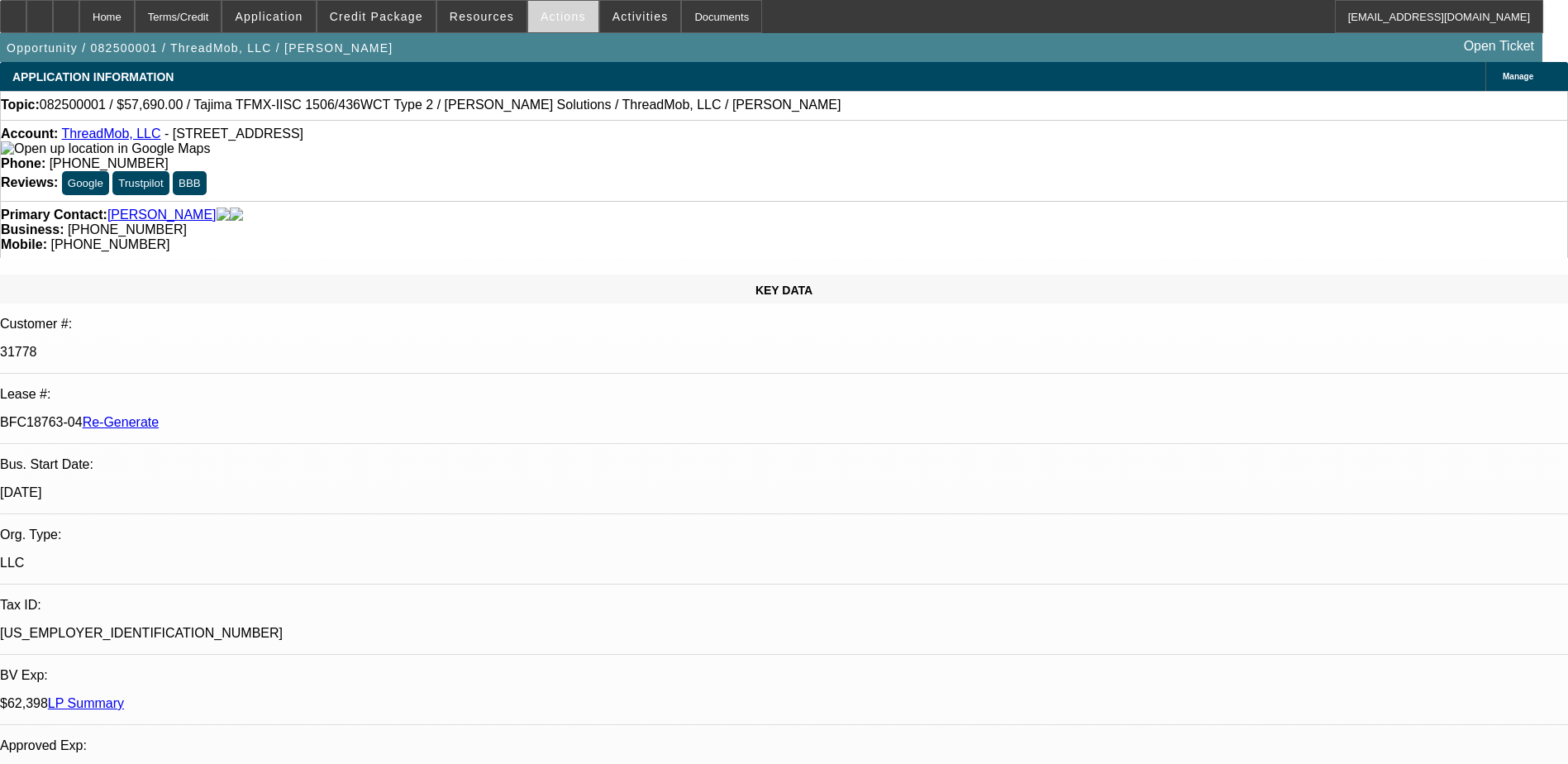
click at [552, 9] on span at bounding box center [563, 16] width 71 height 40
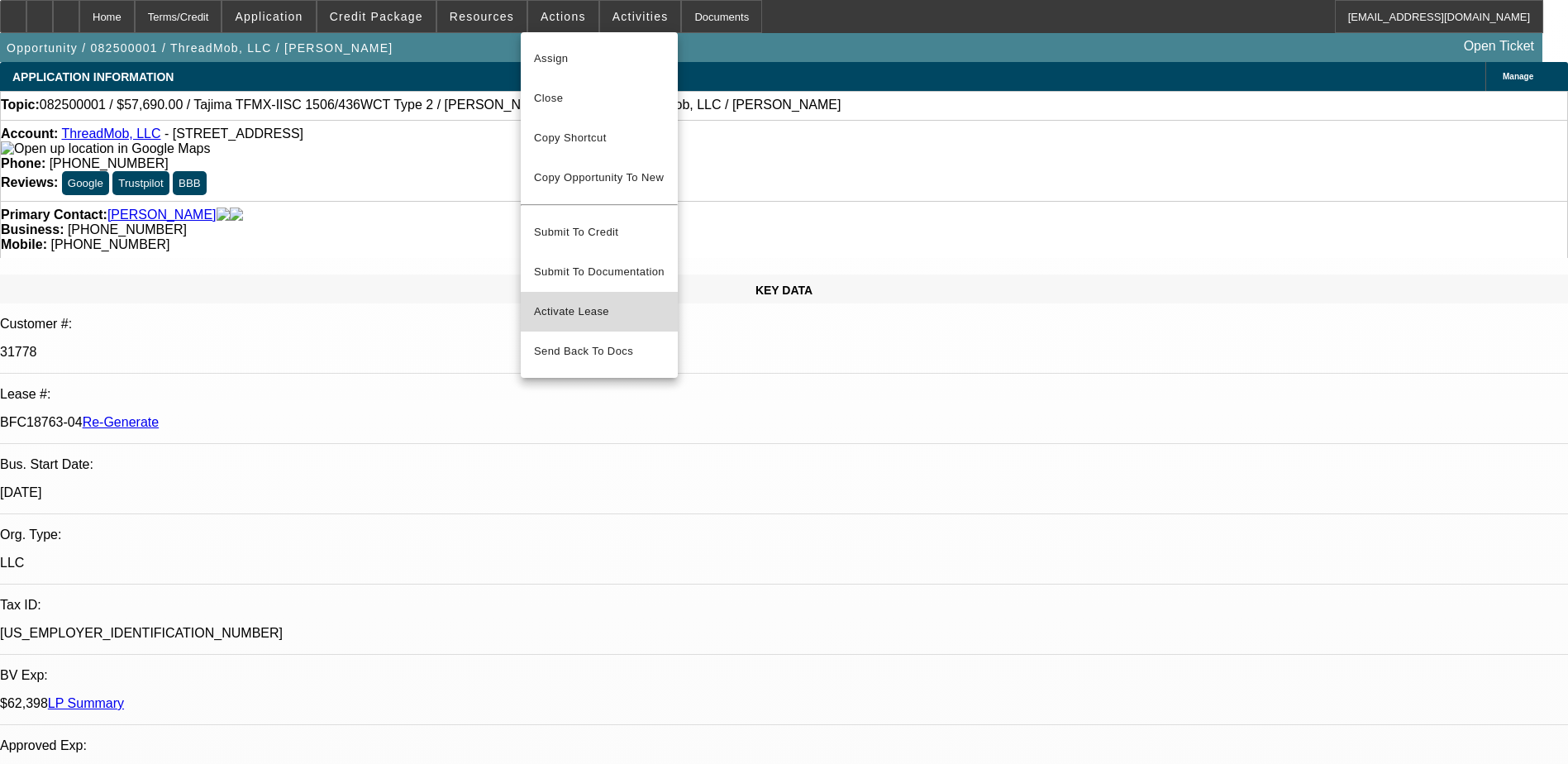
click at [571, 302] on span "Activate Lease" at bounding box center [598, 311] width 130 height 20
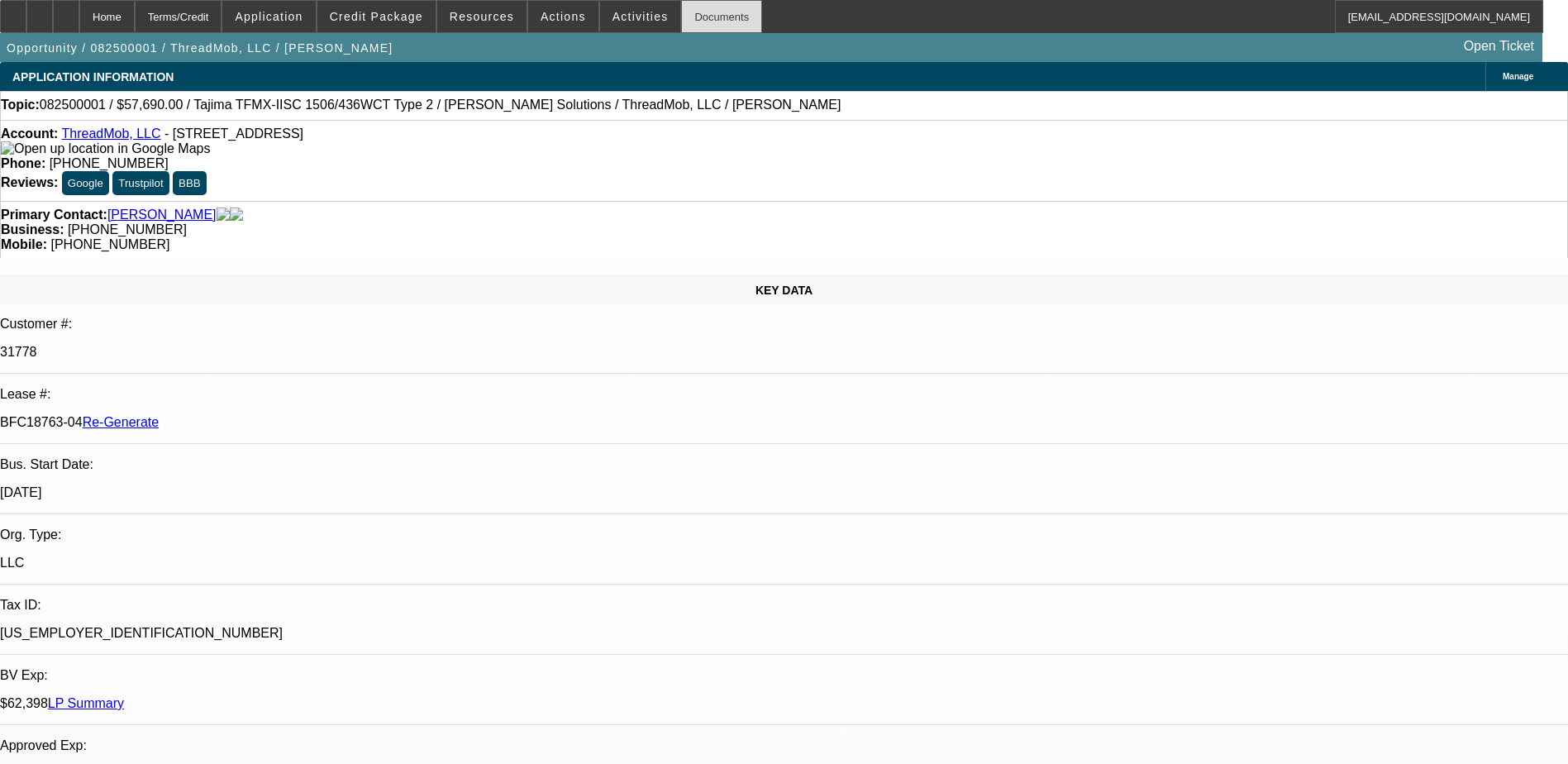
click at [695, 21] on div "Documents" at bounding box center [721, 16] width 81 height 33
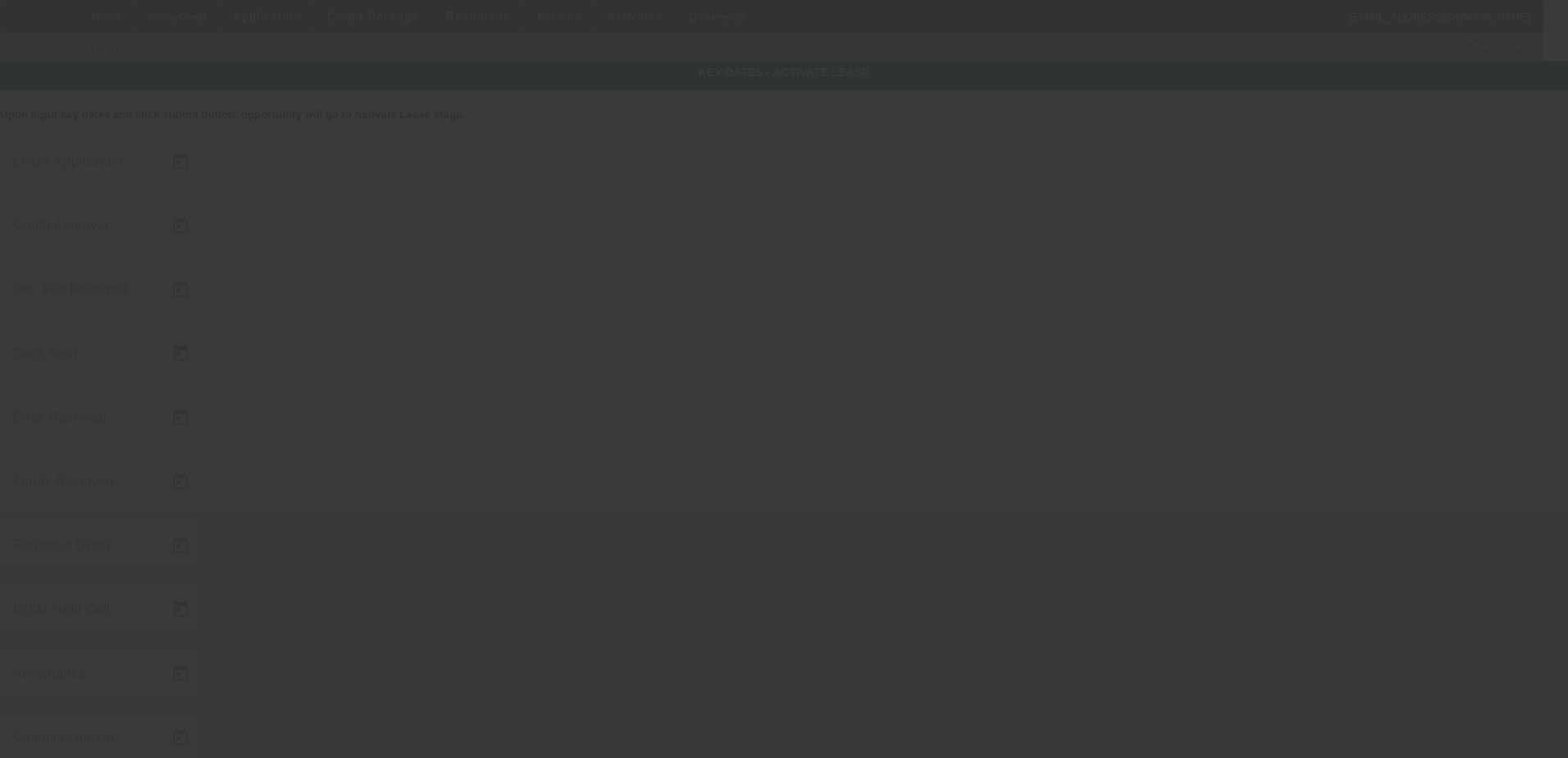
type input "8/1/2025"
type input "8/4/2025"
type input "8/5/2025"
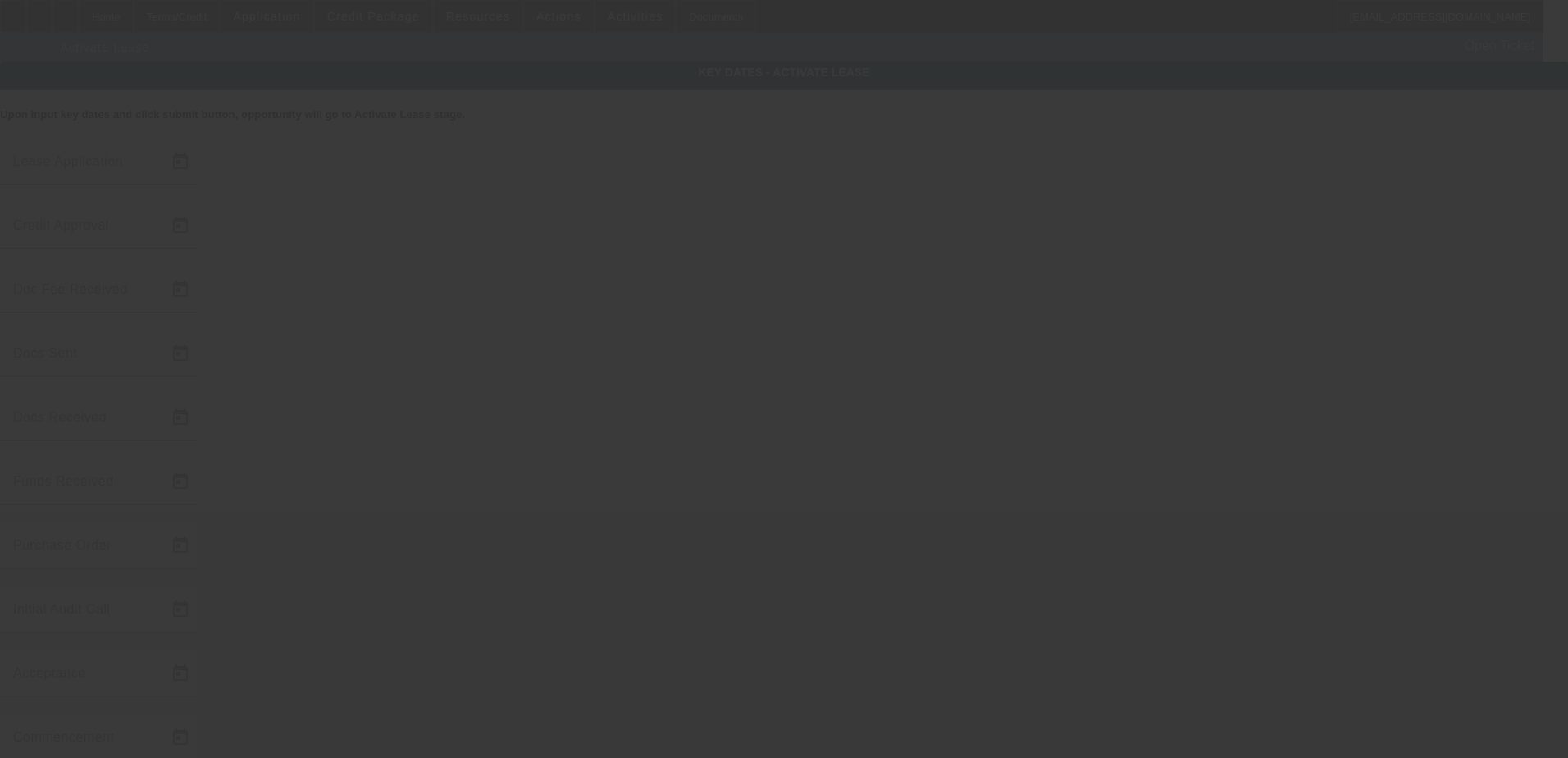
type input "8/5/2025"
type input "8/6/2025"
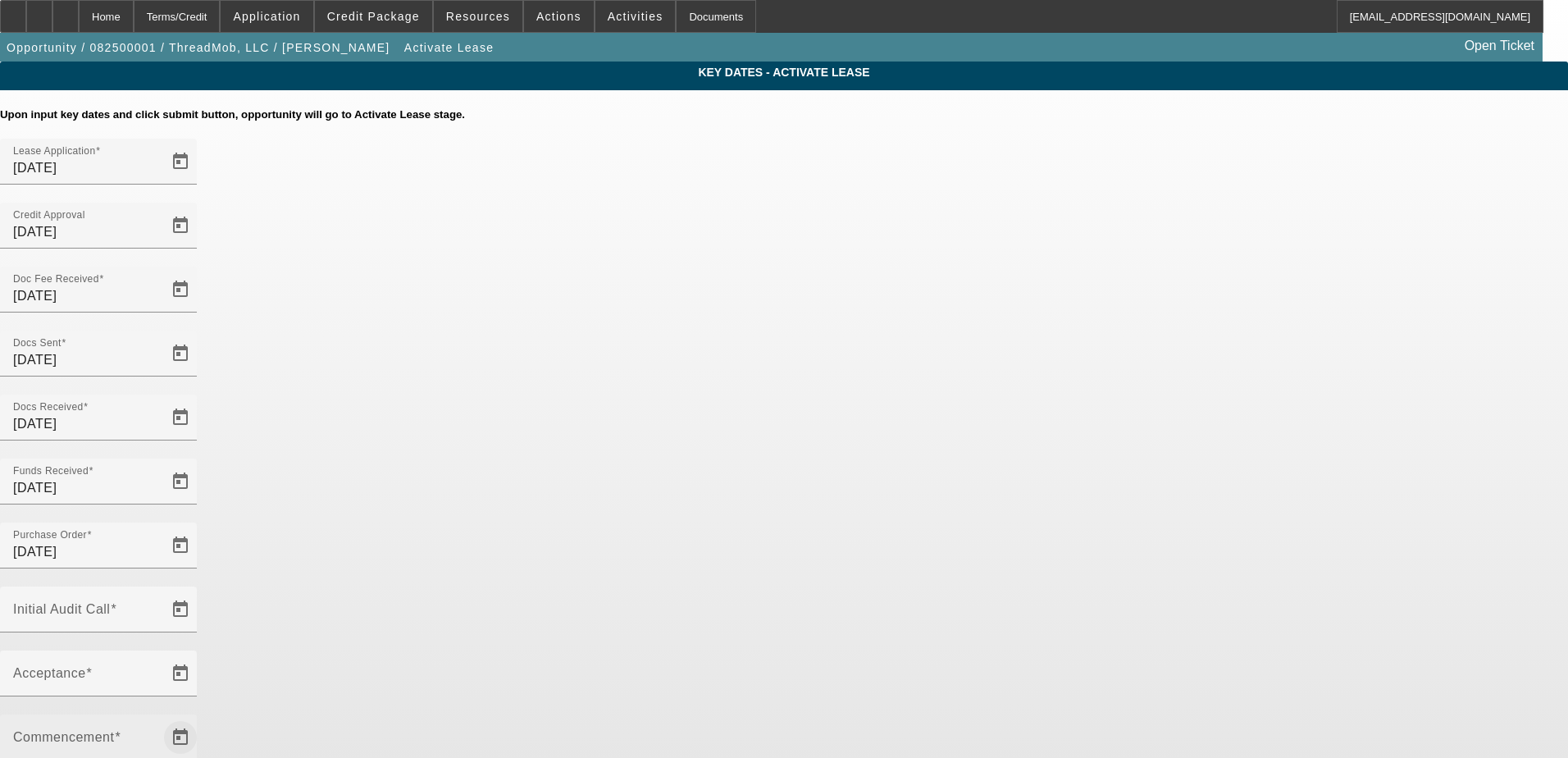
drag, startPoint x: 1332, startPoint y: 471, endPoint x: 1002, endPoint y: 437, distance: 331.7
click at [1332, 471] on app-key-dates "Key Dates - Activate Lease Upon input key dates and click submit button, opport…" at bounding box center [784, 565] width 1568 height 1007
click at [200, 590] on span "Open calendar" at bounding box center [180, 609] width 40 height 40
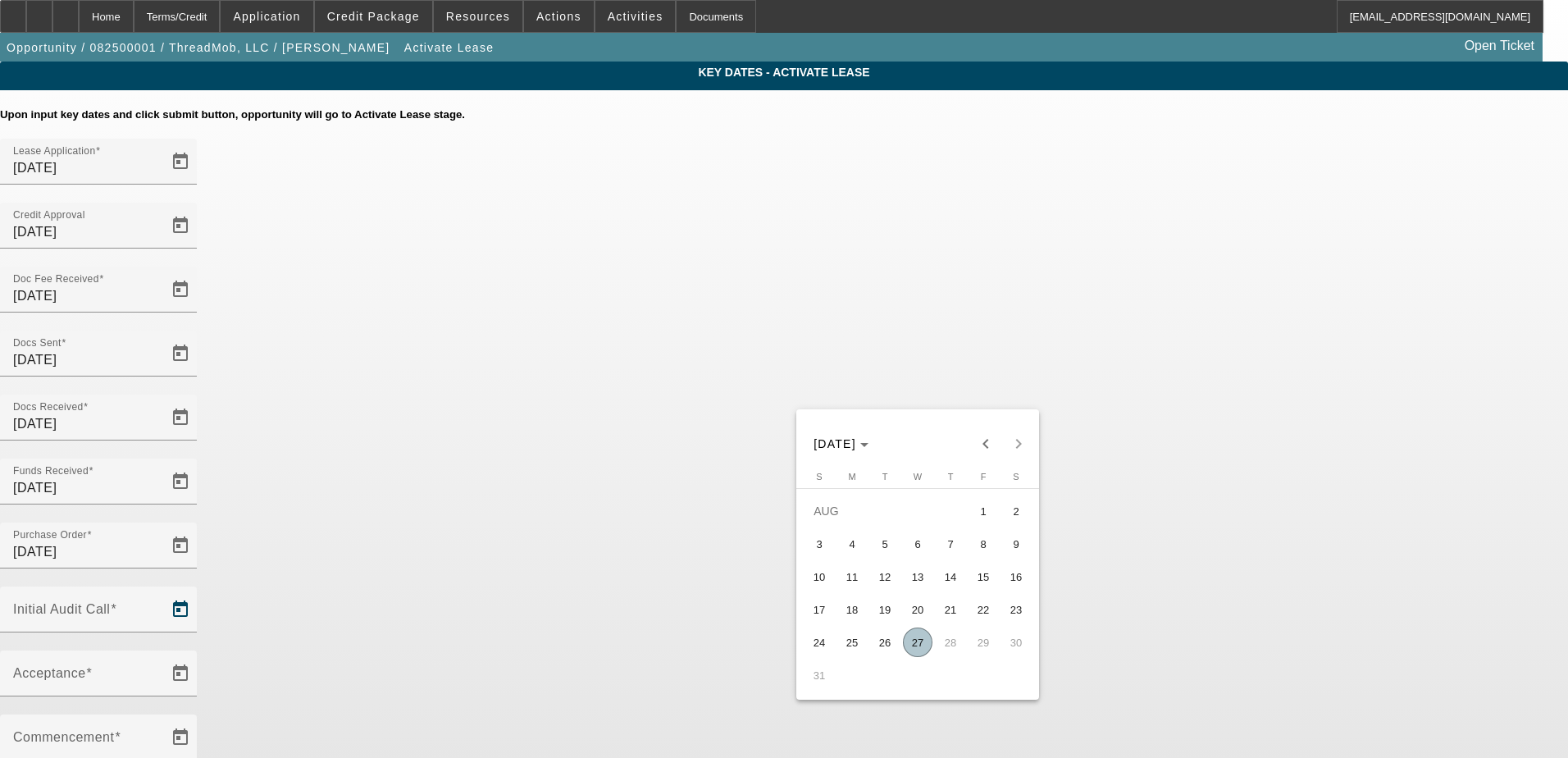
click at [923, 650] on span "27" at bounding box center [917, 642] width 30 height 30
type input "8/27/2025"
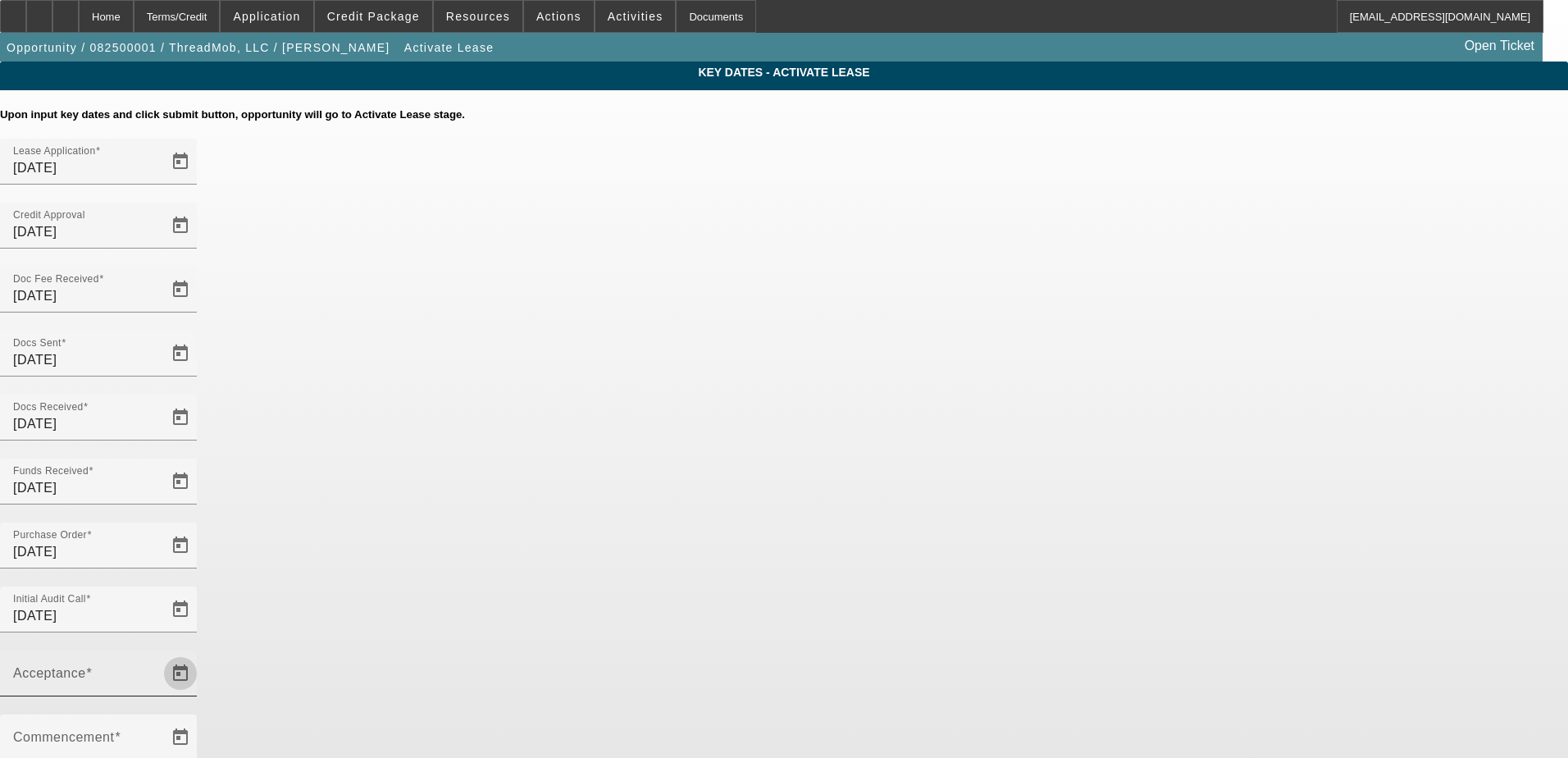
click at [200, 654] on span "Open calendar" at bounding box center [180, 673] width 40 height 40
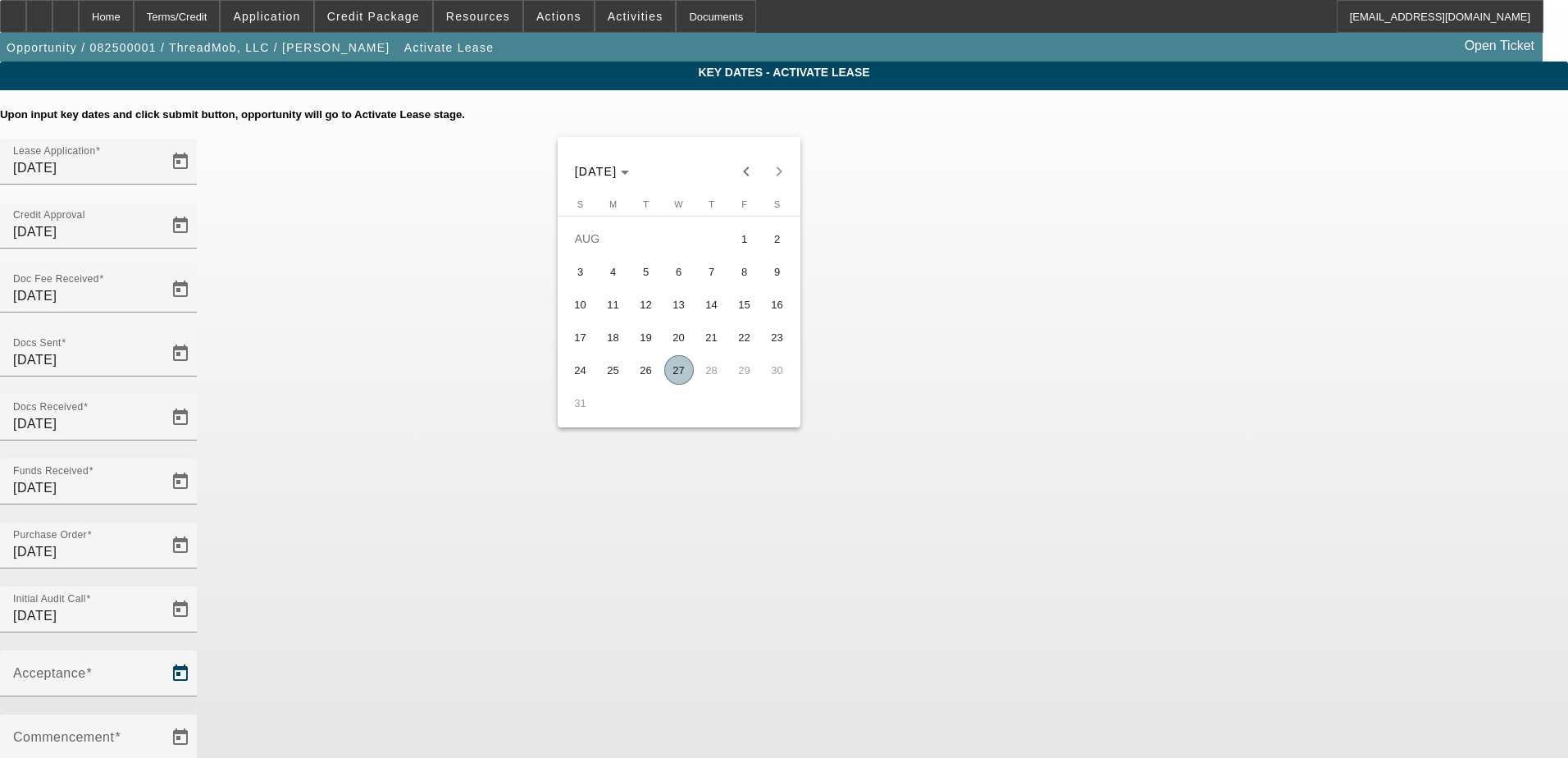
click at [676, 373] on span "27" at bounding box center [678, 369] width 30 height 30
type input "8/27/2025"
type input "9/1/2025"
type input "10/1/2025"
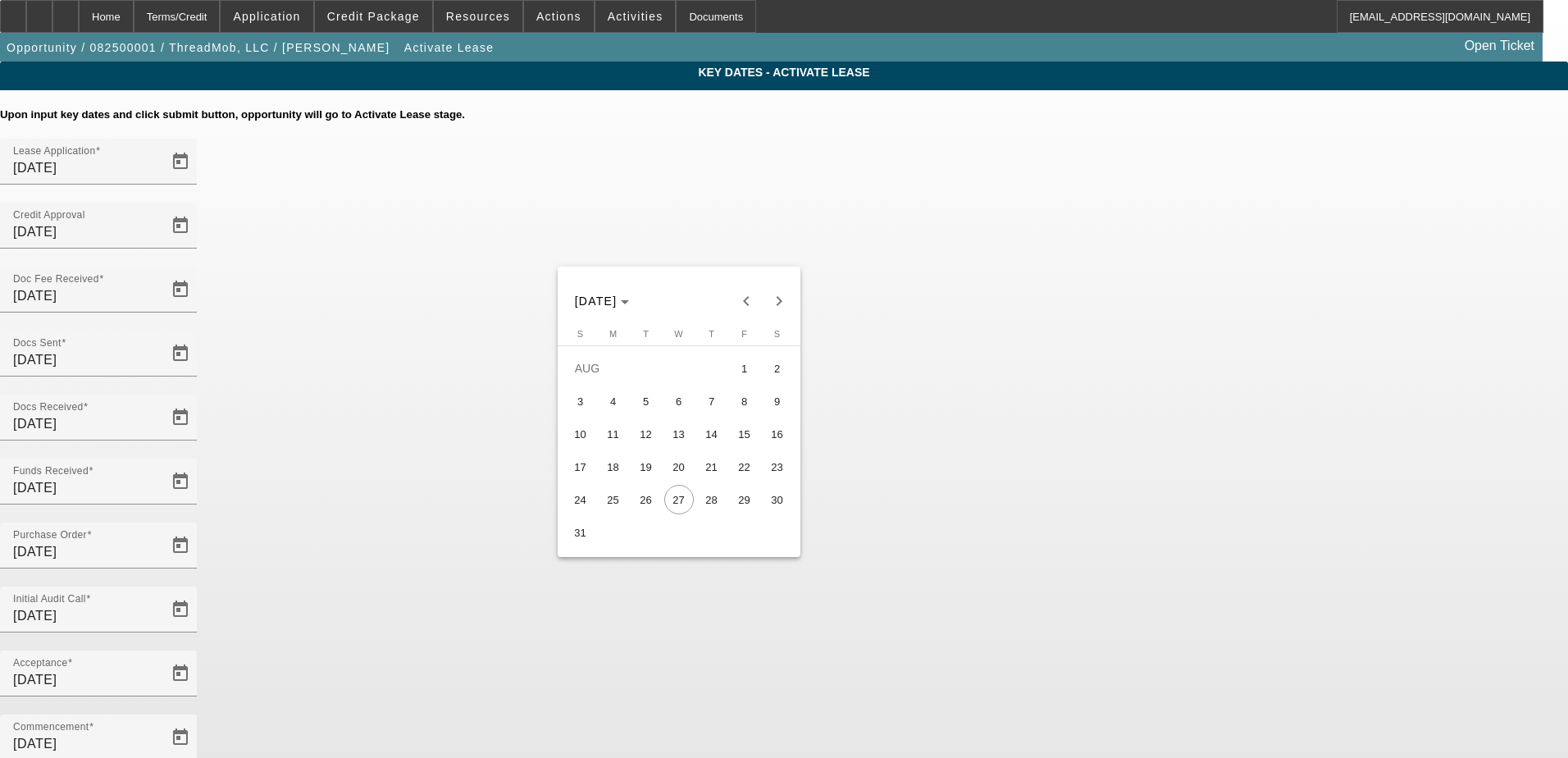
click at [716, 512] on span "28" at bounding box center [711, 499] width 30 height 30
type input "8/28/2025"
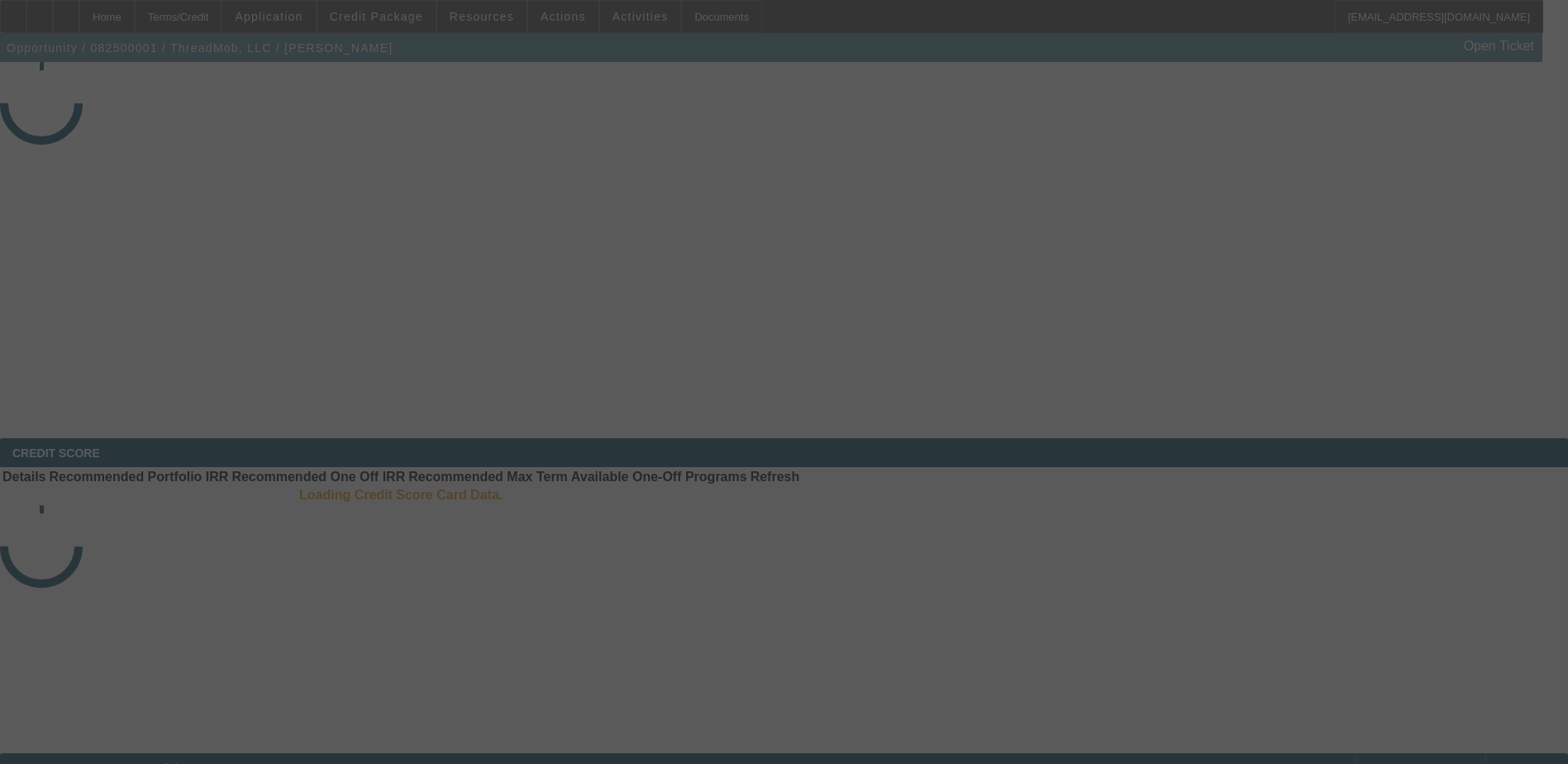
select select "4"
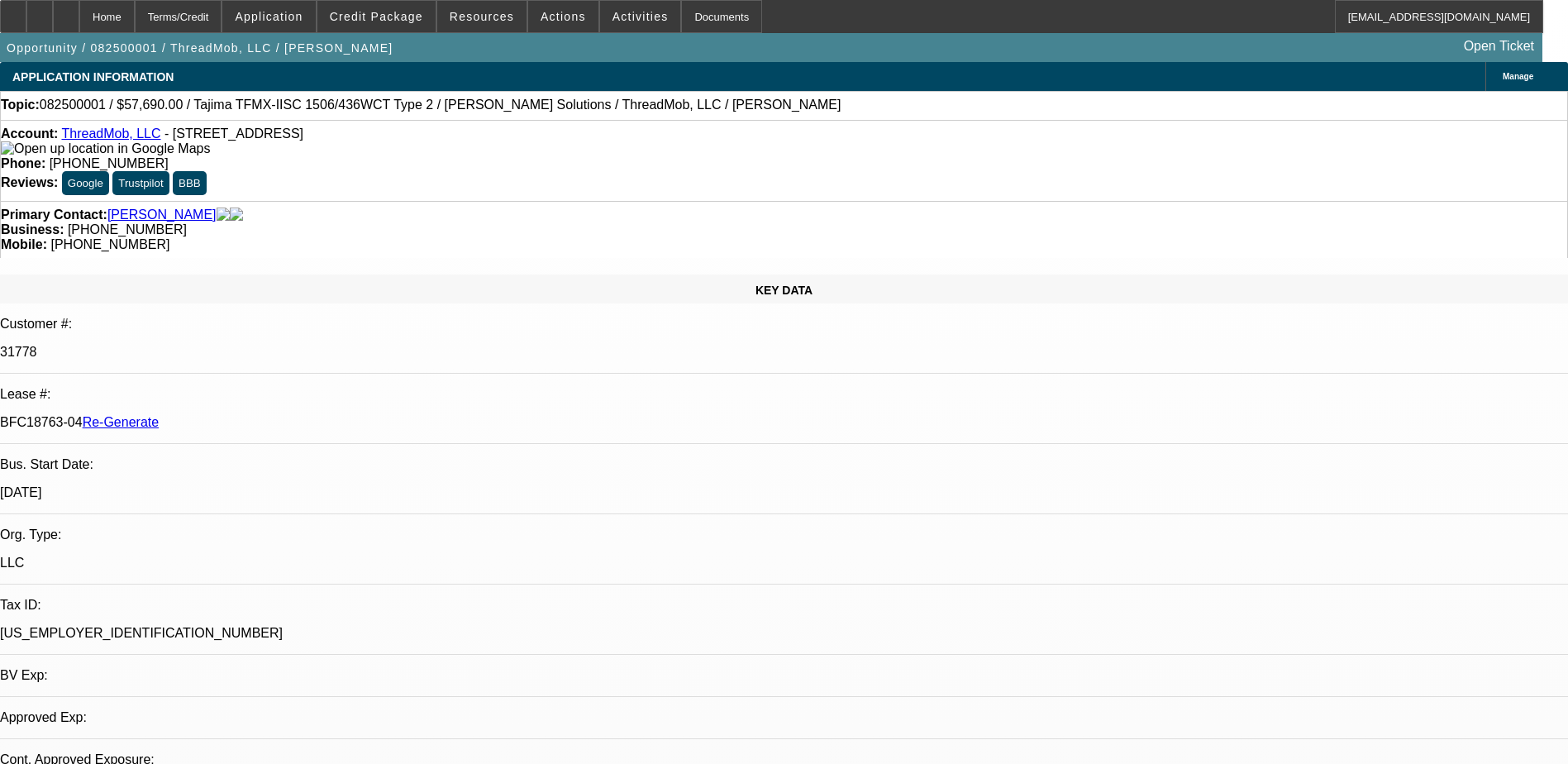
select select "0"
select select "2"
select select "0"
select select "6"
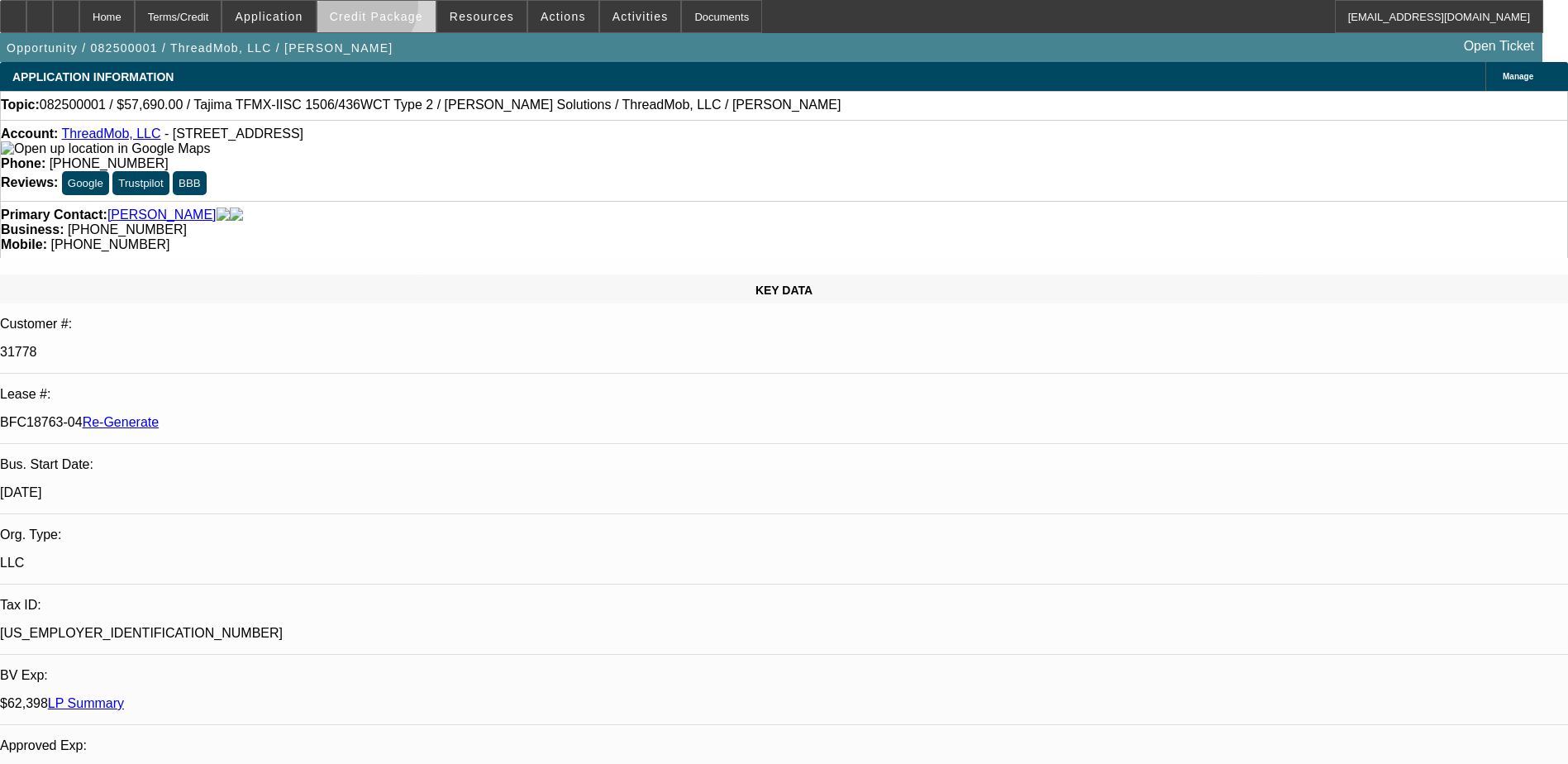
click at [387, 9] on span at bounding box center [376, 16] width 118 height 40
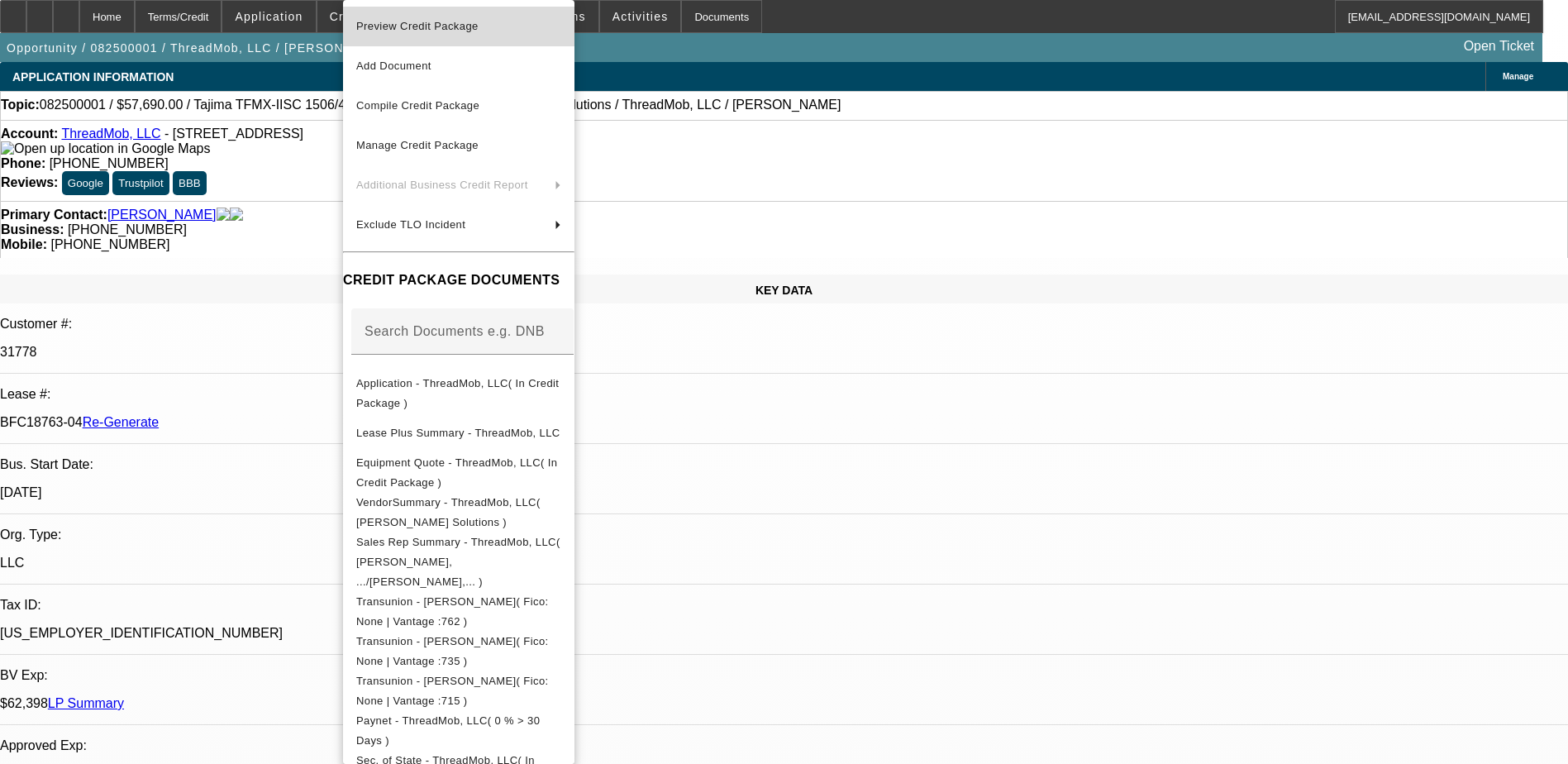
click at [417, 29] on span "Preview Credit Package" at bounding box center [417, 26] width 123 height 13
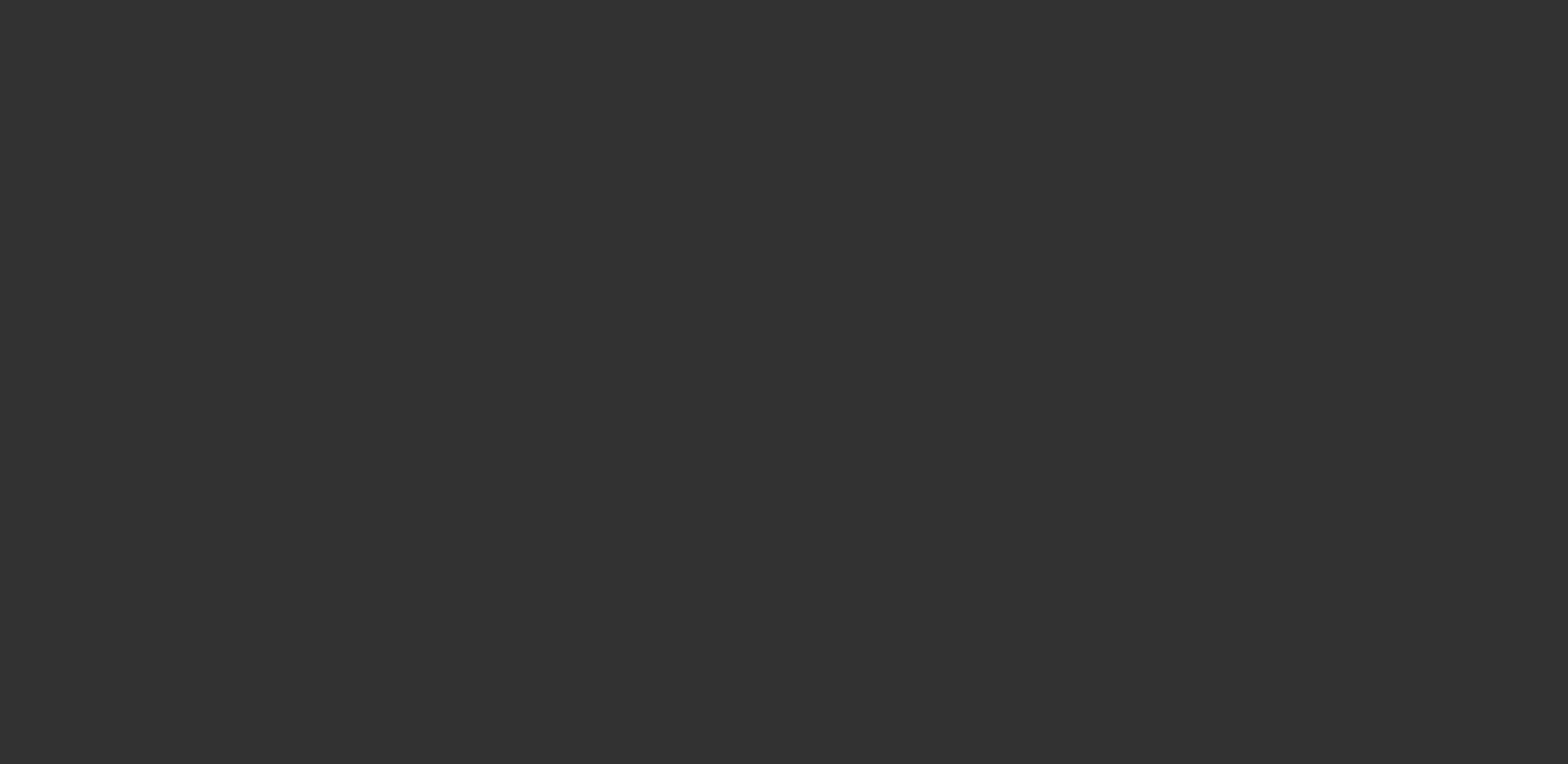
select select "3"
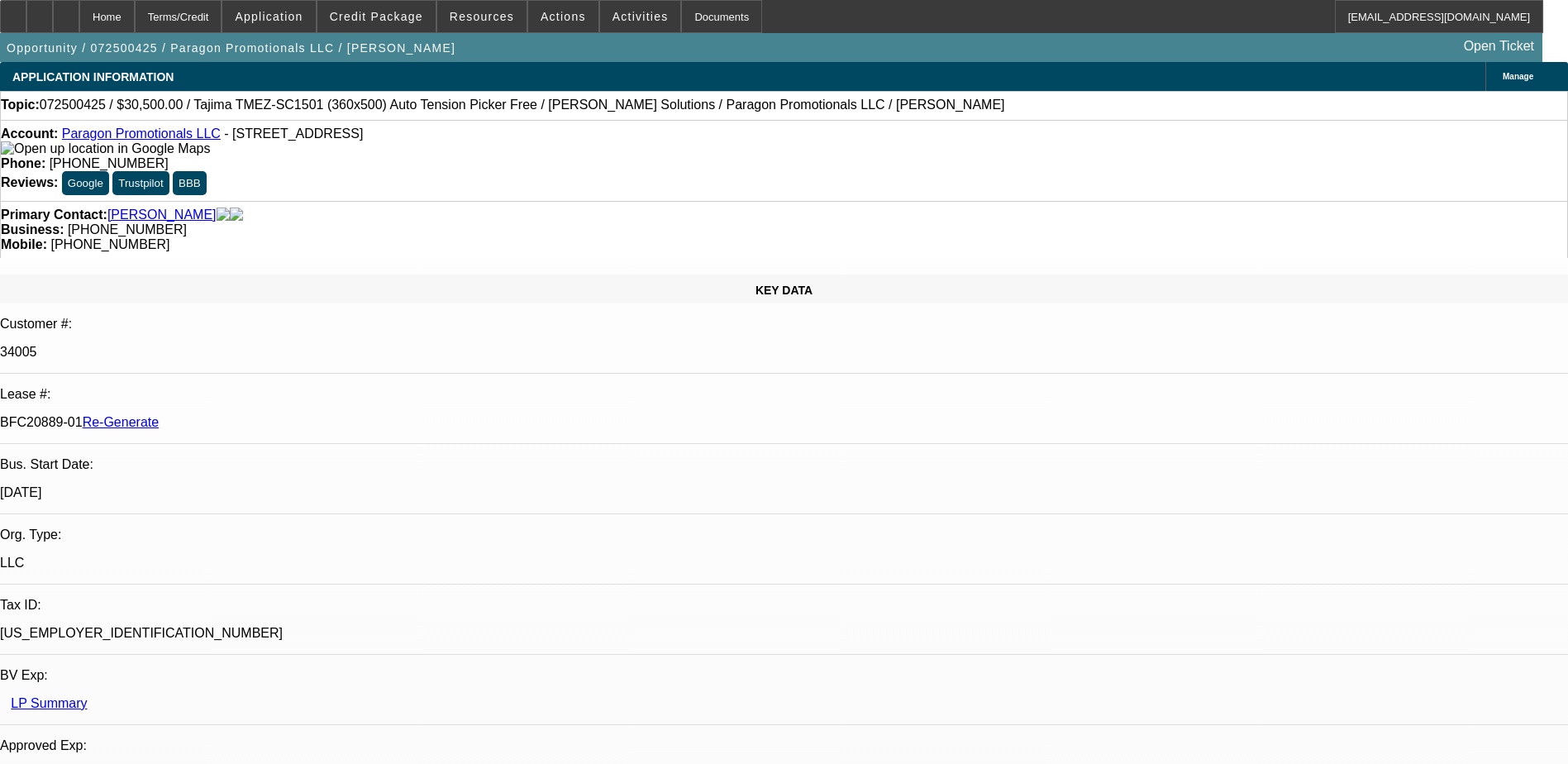
select select "0"
select select "2"
select select "0"
select select "1"
select select "2"
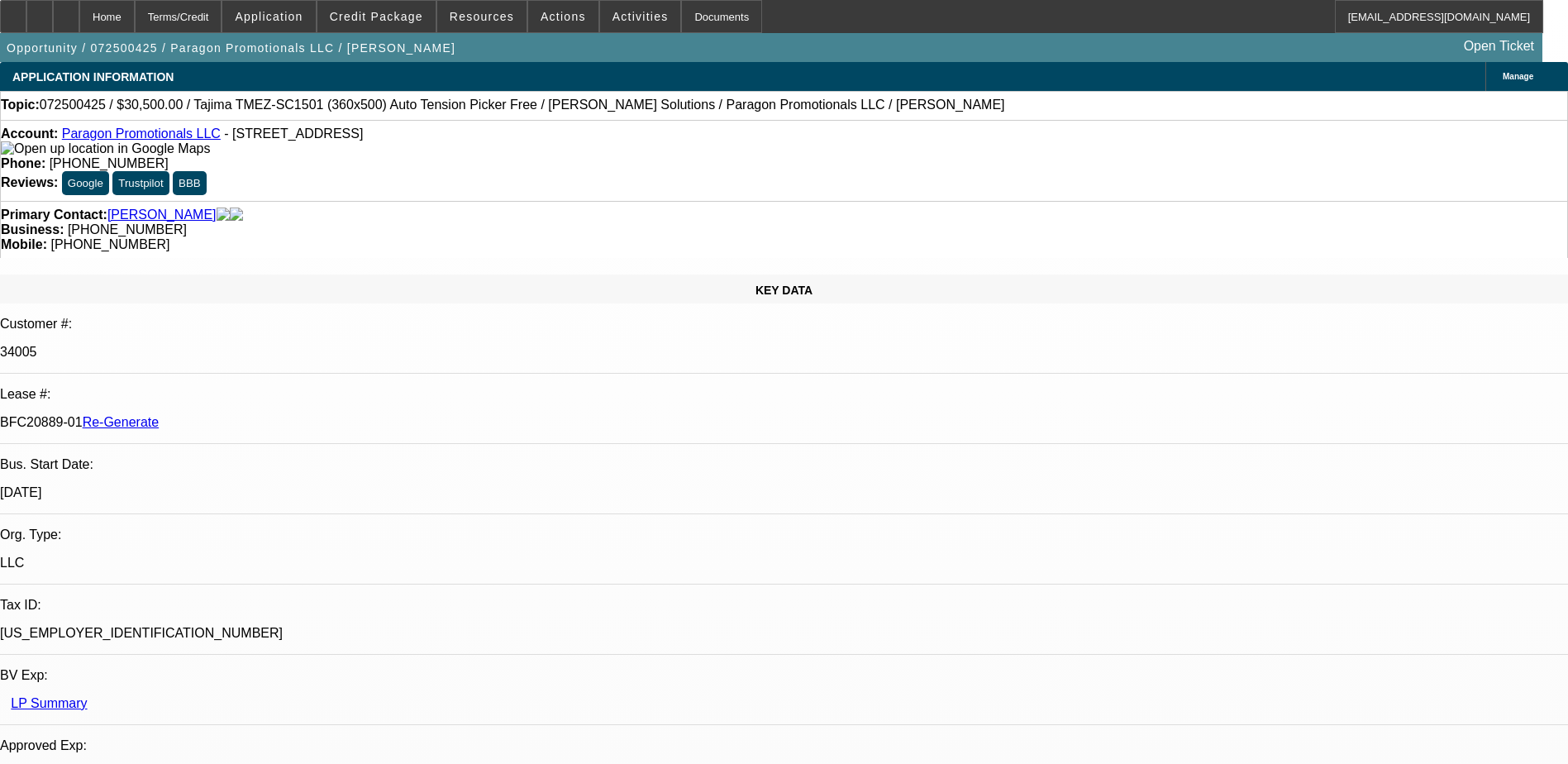
select select "6"
click at [694, 20] on div "Documents" at bounding box center [721, 16] width 81 height 33
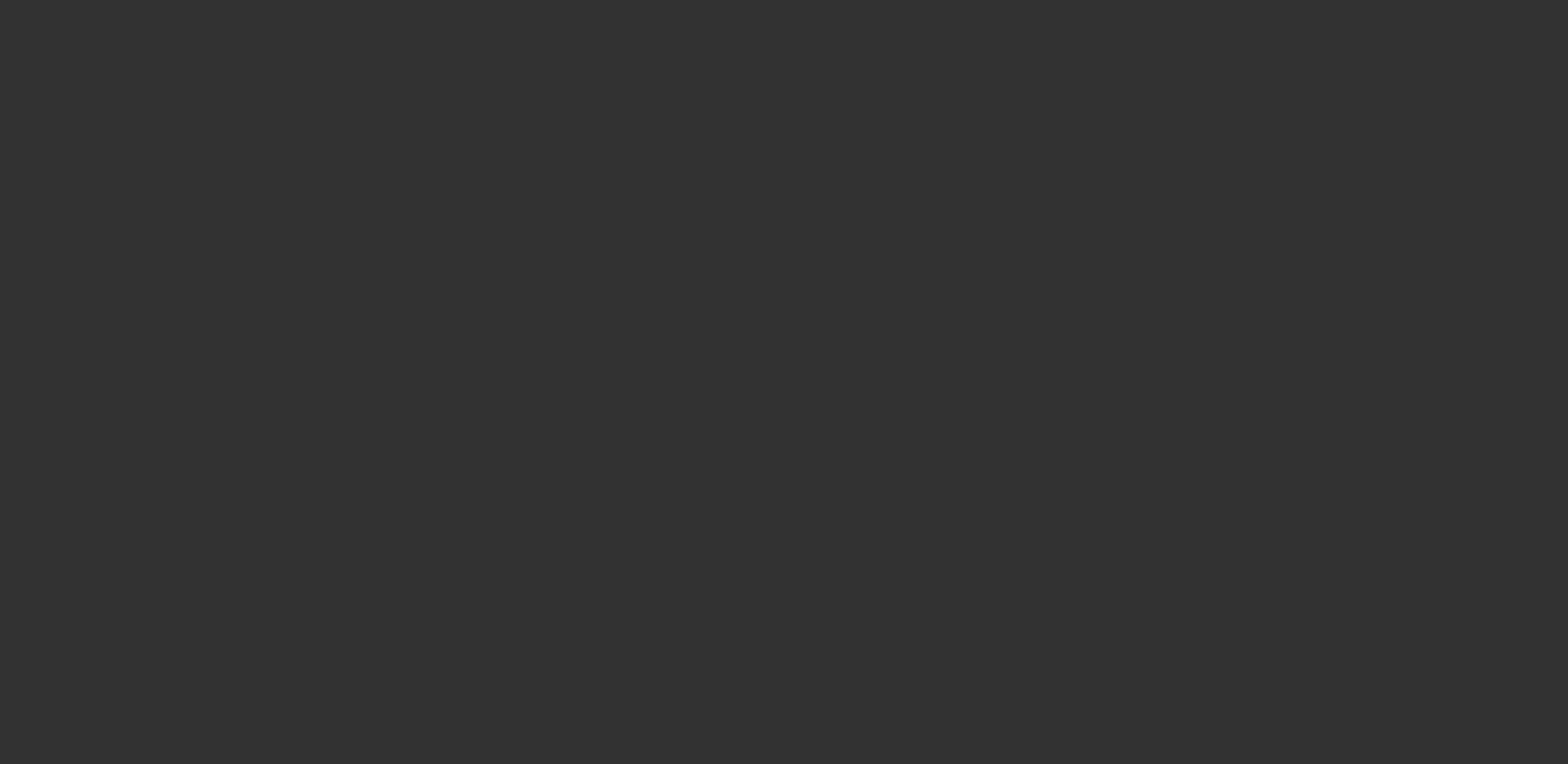
select select "4"
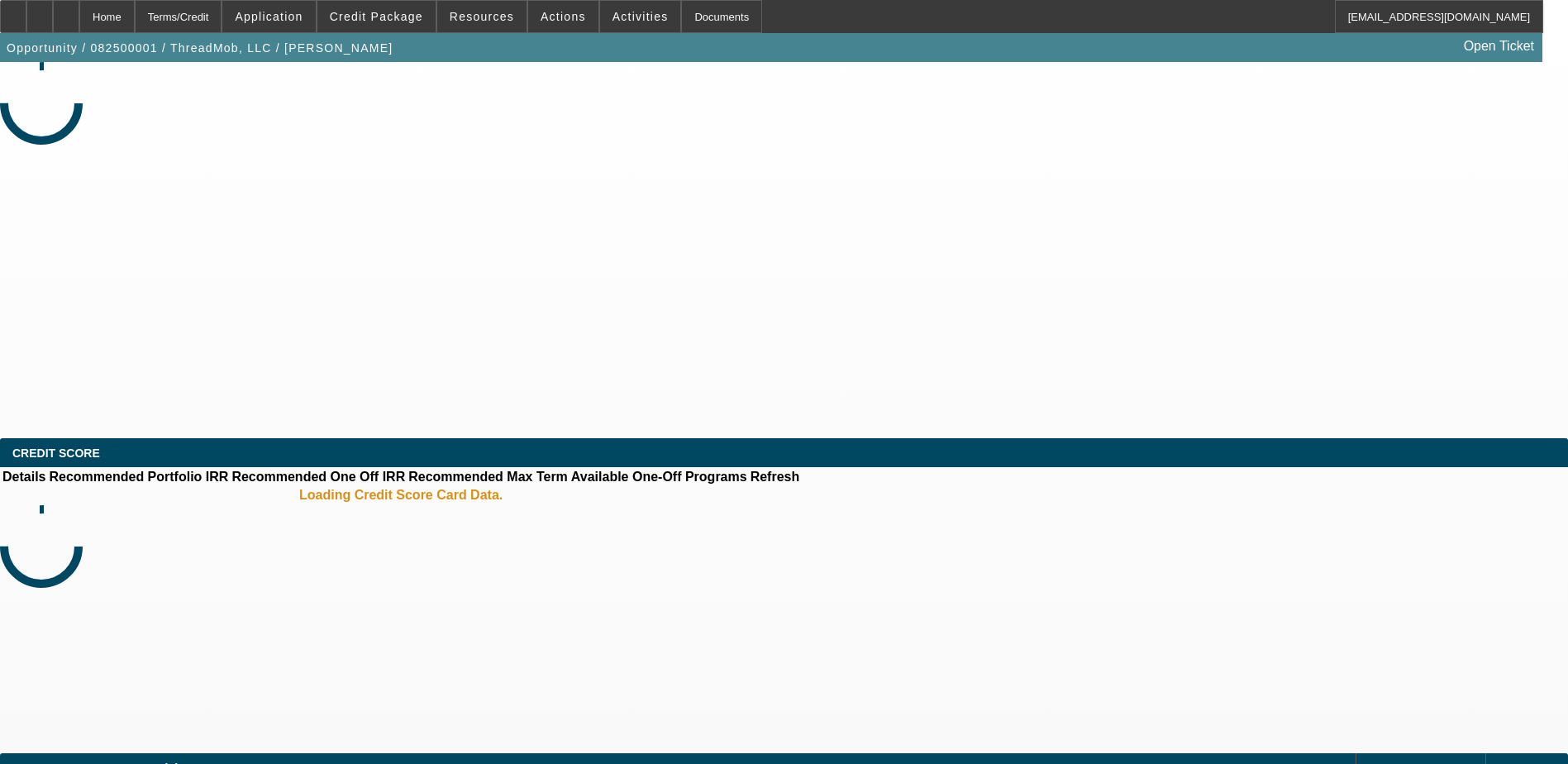
select select "0"
select select "2"
select select "0"
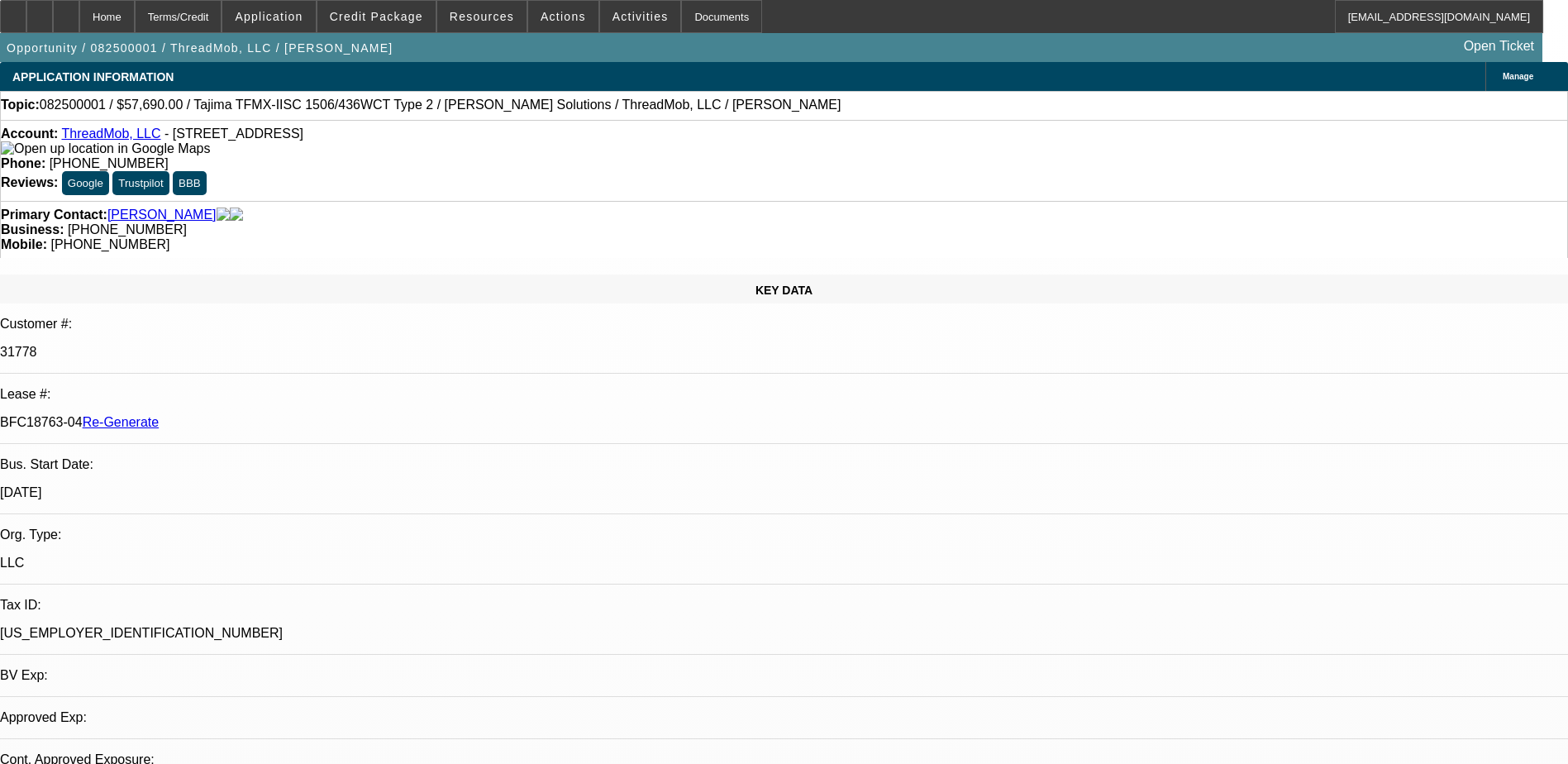
select select "1"
select select "2"
select select "6"
click at [207, 6] on div "Terms/Credit" at bounding box center [178, 16] width 88 height 33
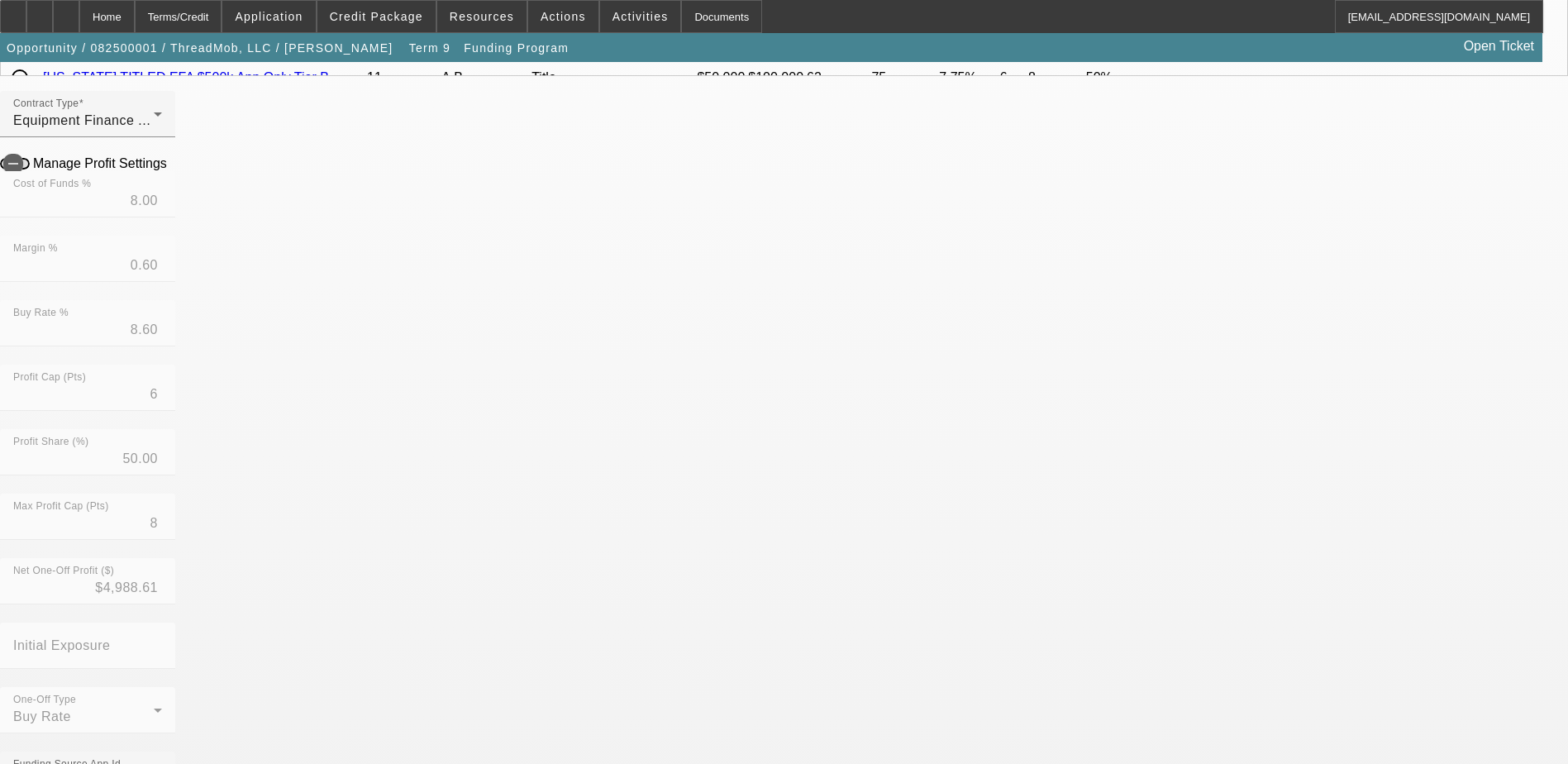
scroll to position [413, 0]
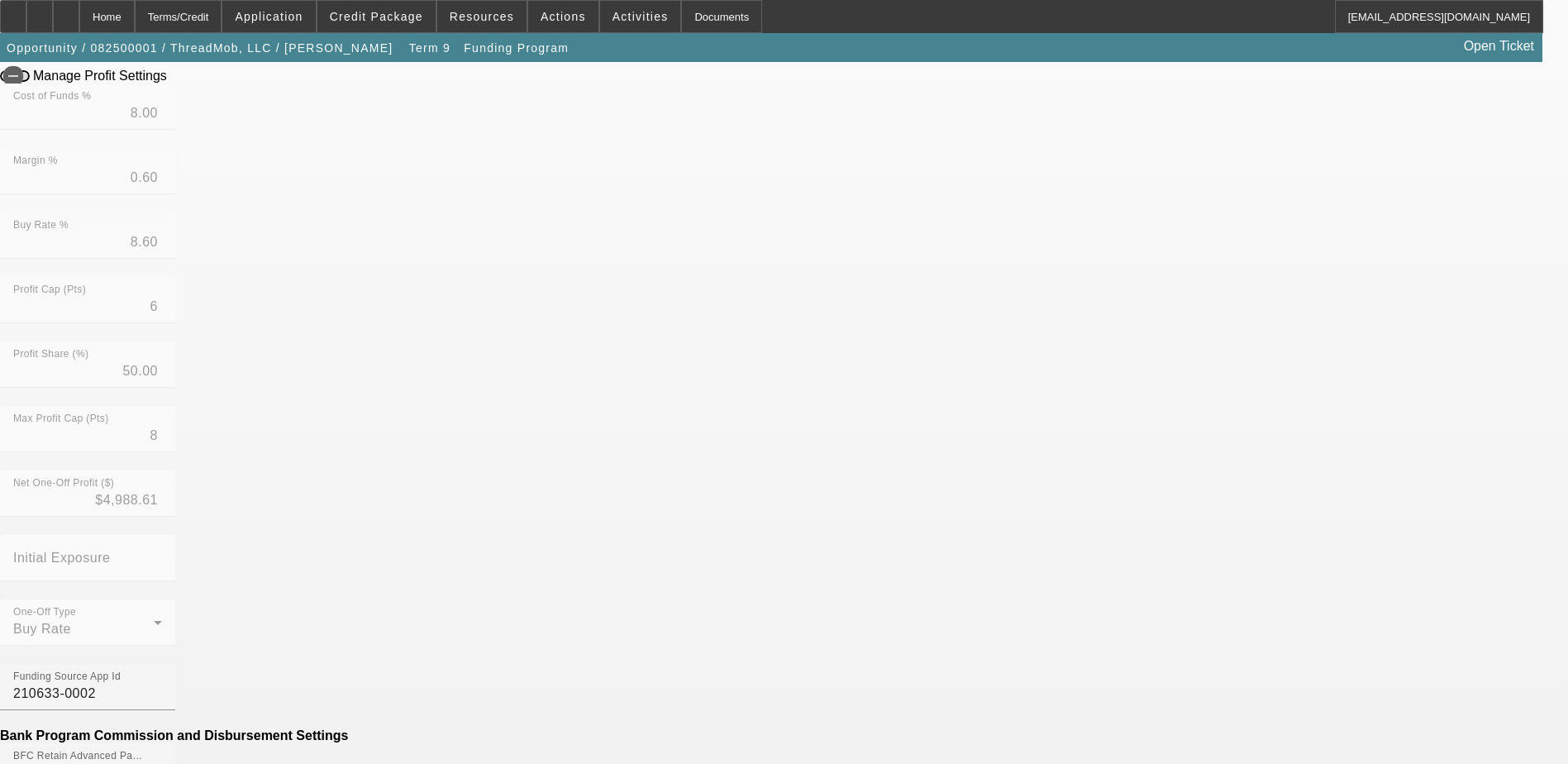
click at [667, 589] on mat-option "No" at bounding box center [663, 596] width 216 height 40
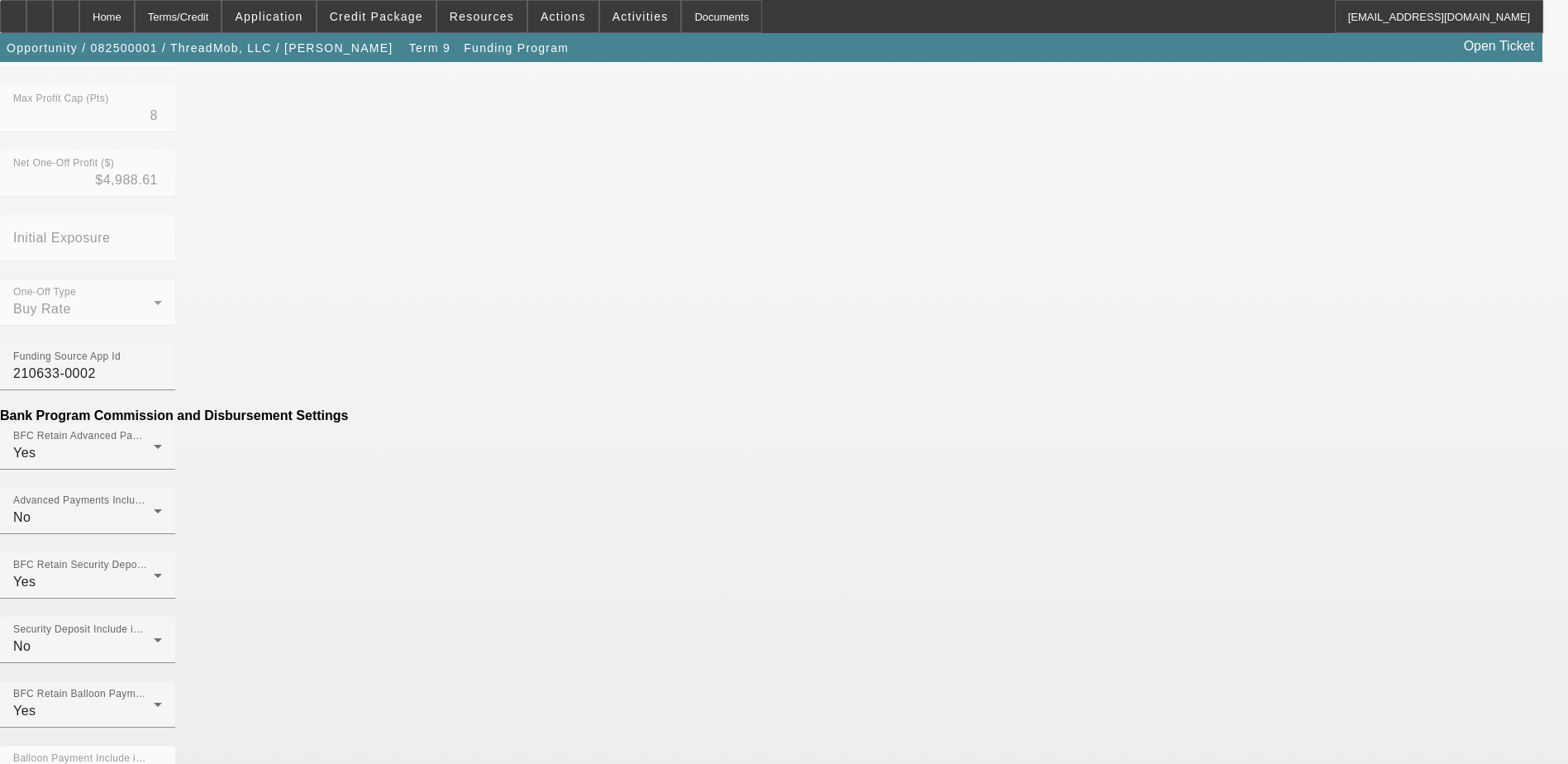
scroll to position [744, 0]
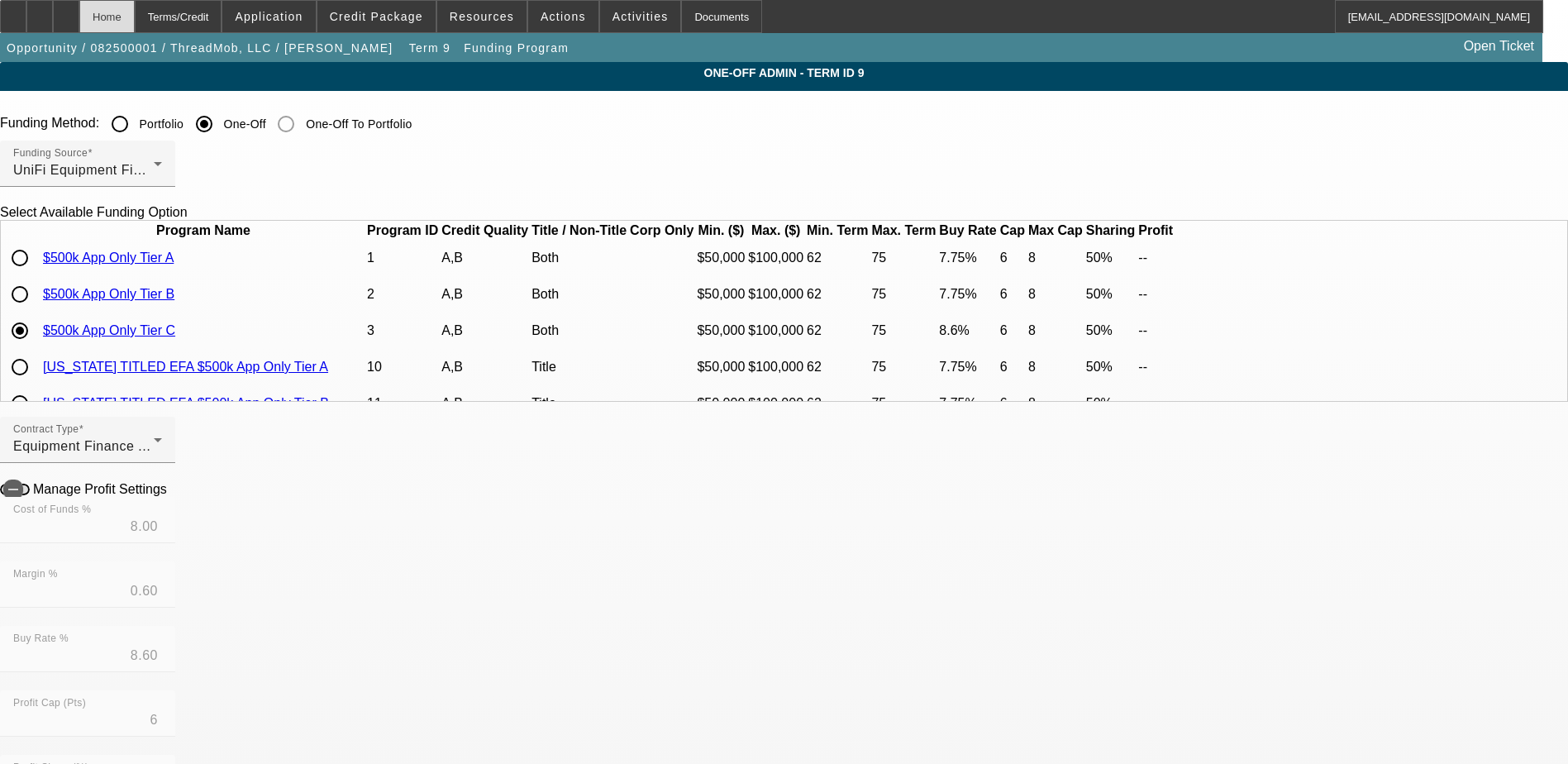
click at [134, 14] on div "Home" at bounding box center [106, 16] width 55 height 33
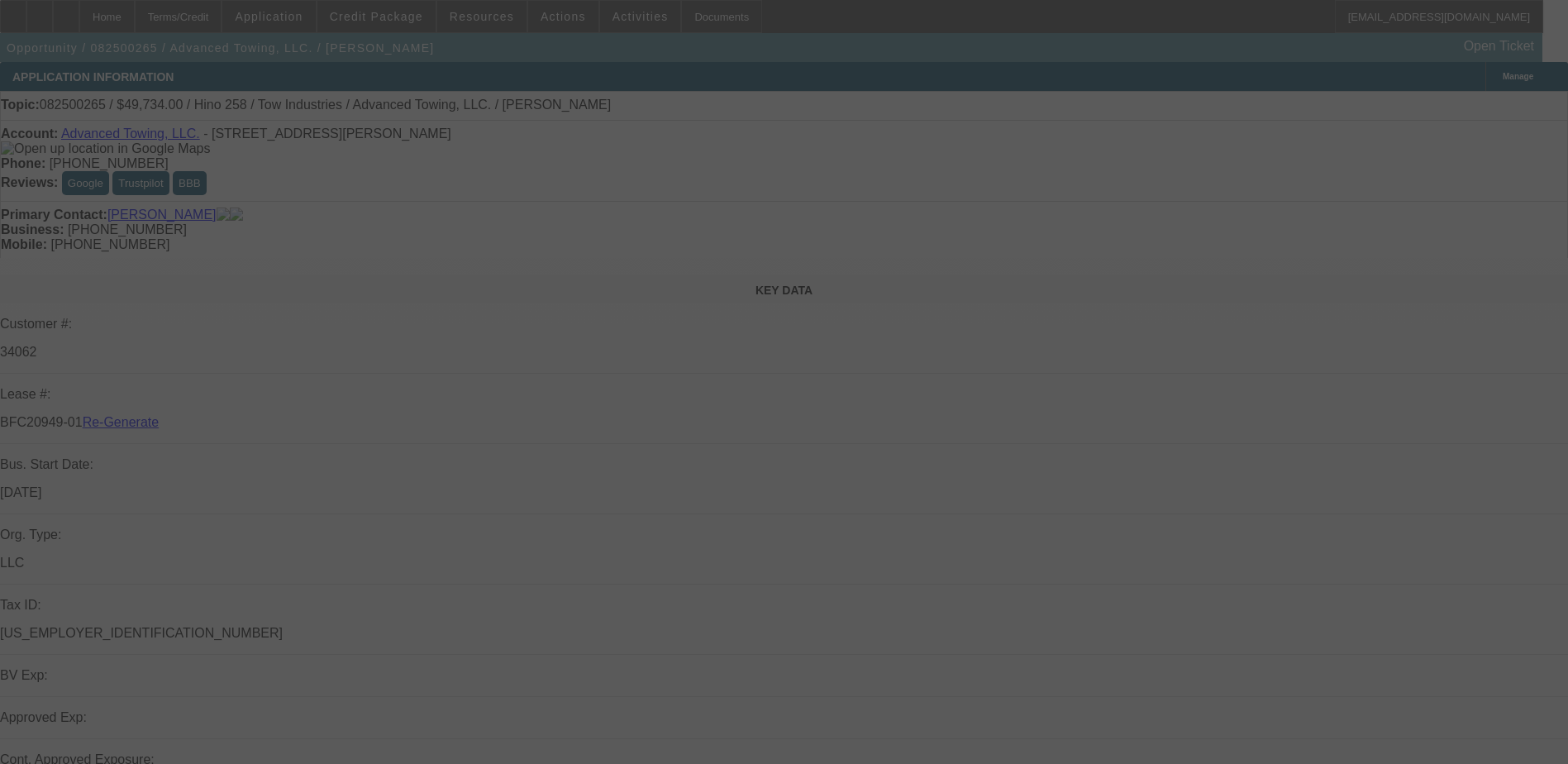
select select "3"
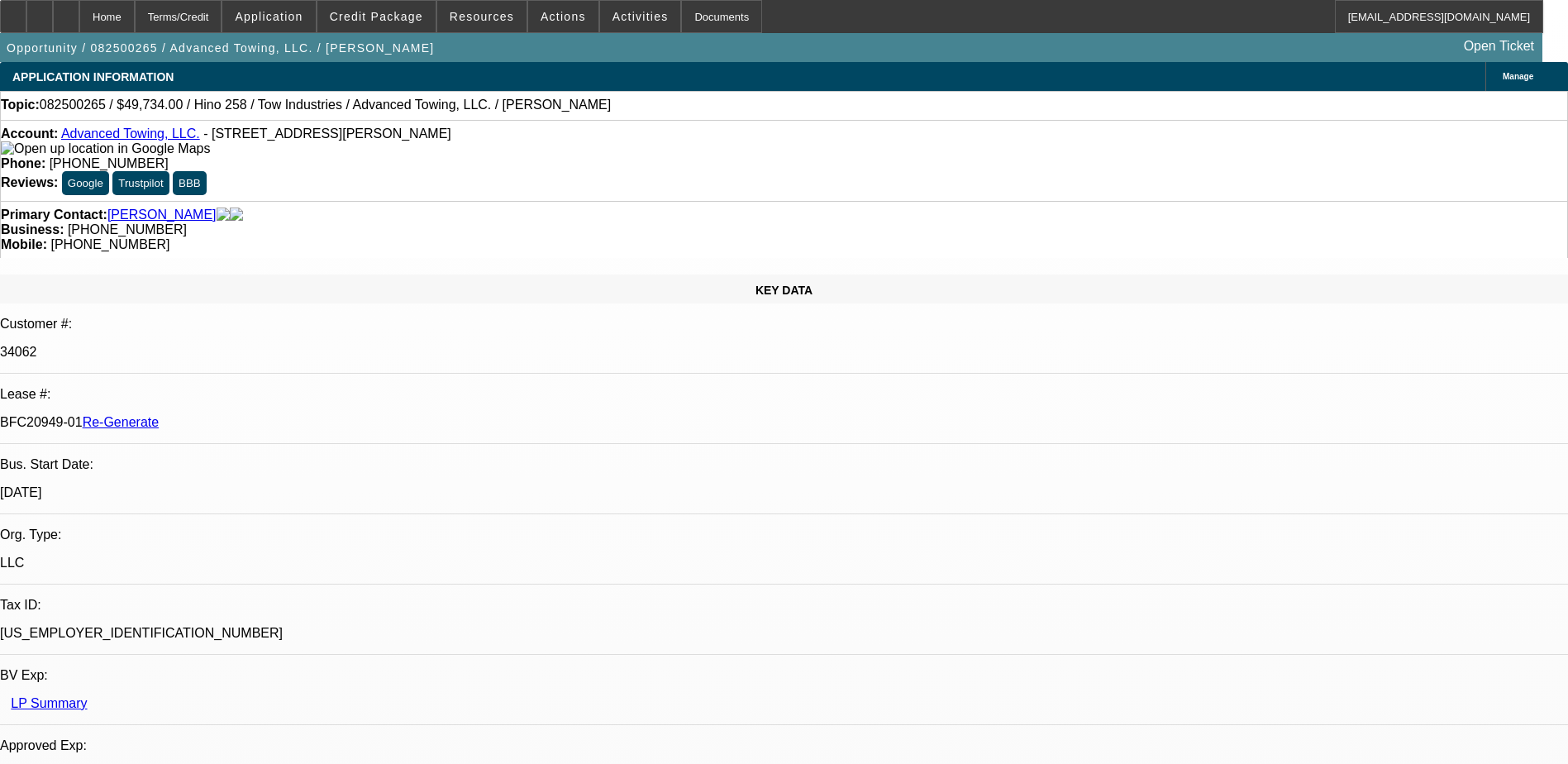
select select "0.1"
select select "2"
select select "0.1"
select select "4"
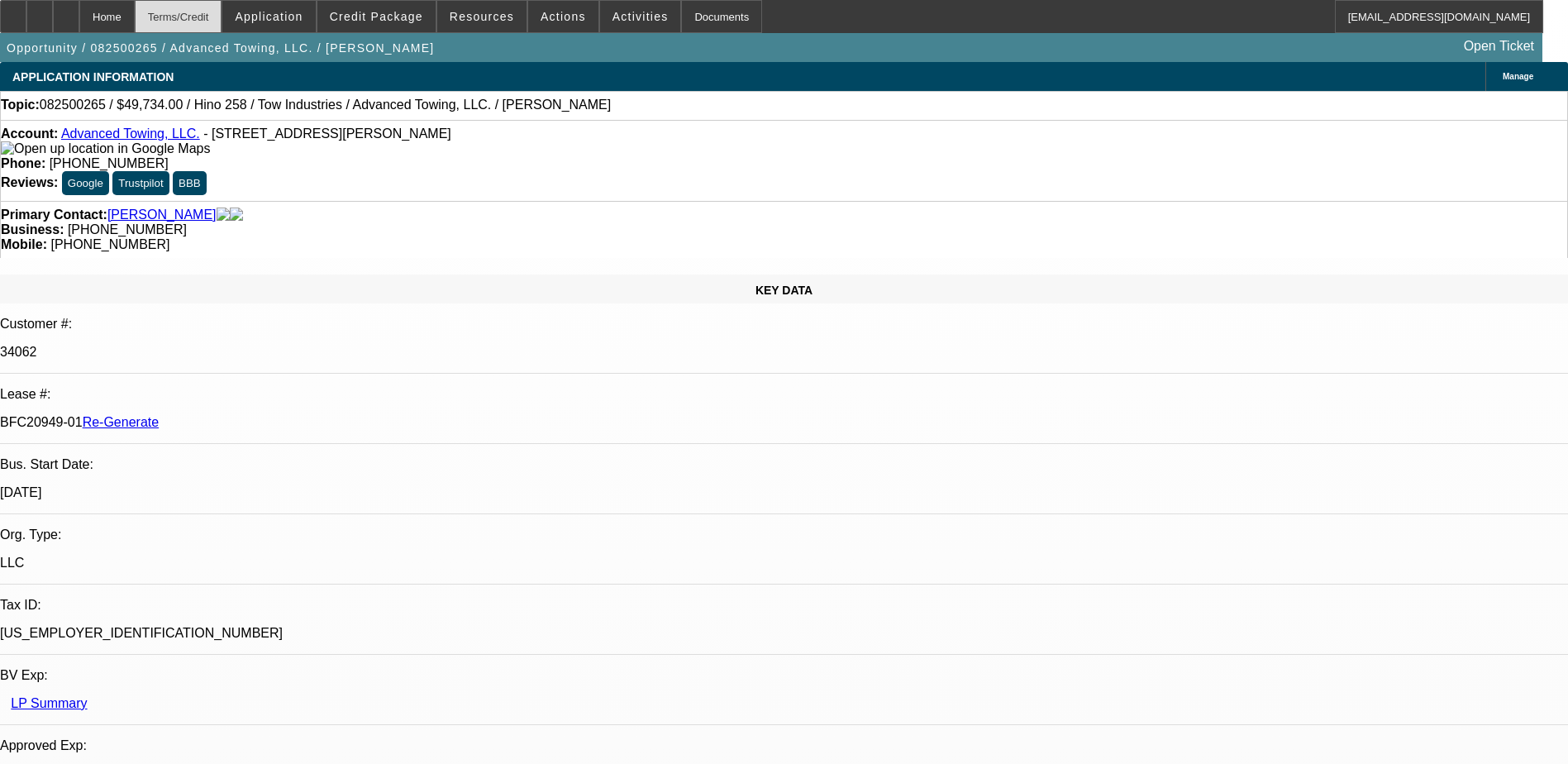
click at [222, 14] on div "Terms/Credit" at bounding box center [178, 16] width 88 height 33
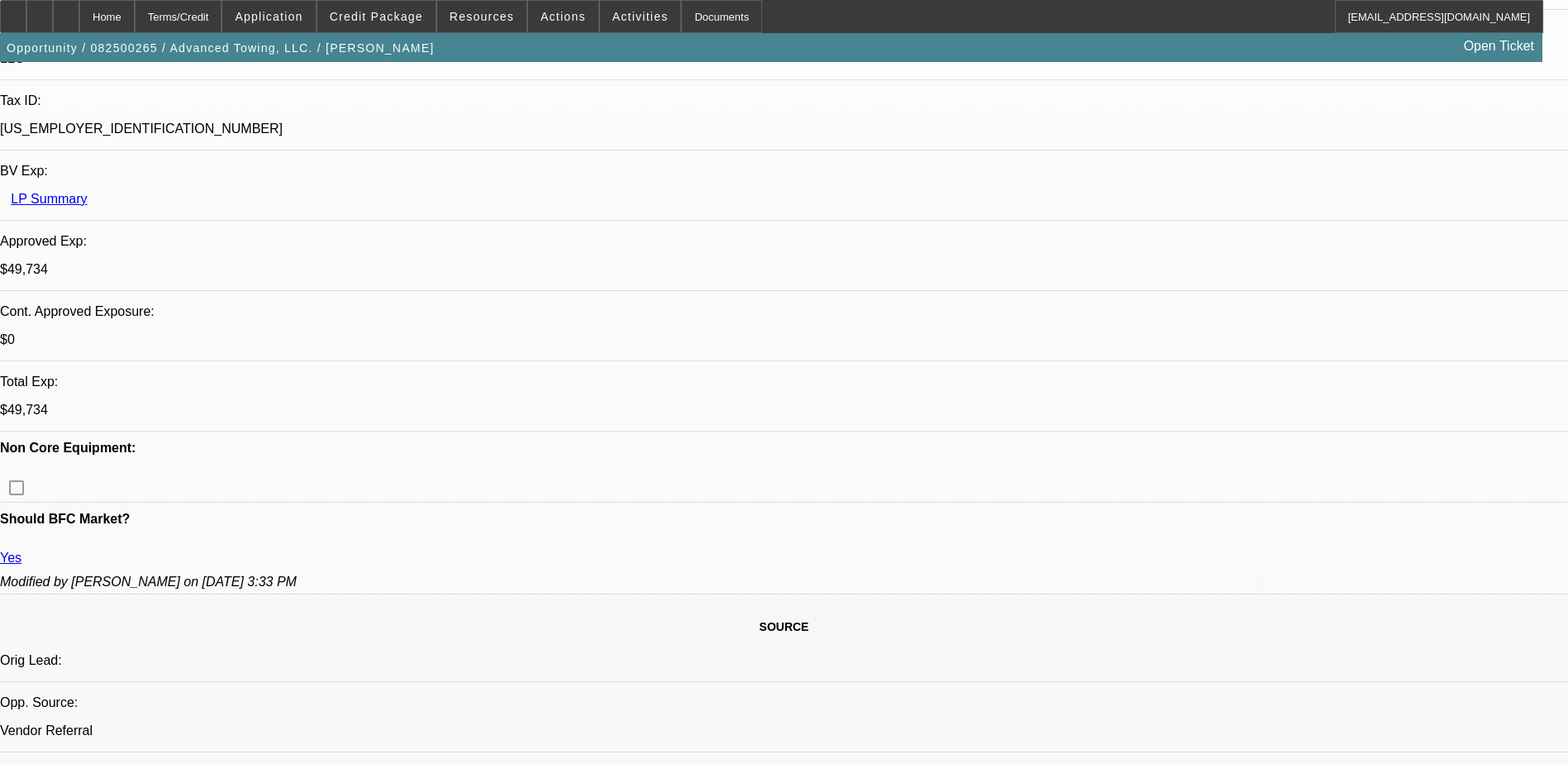
scroll to position [229, 0]
